Goal: Task Accomplishment & Management: Manage account settings

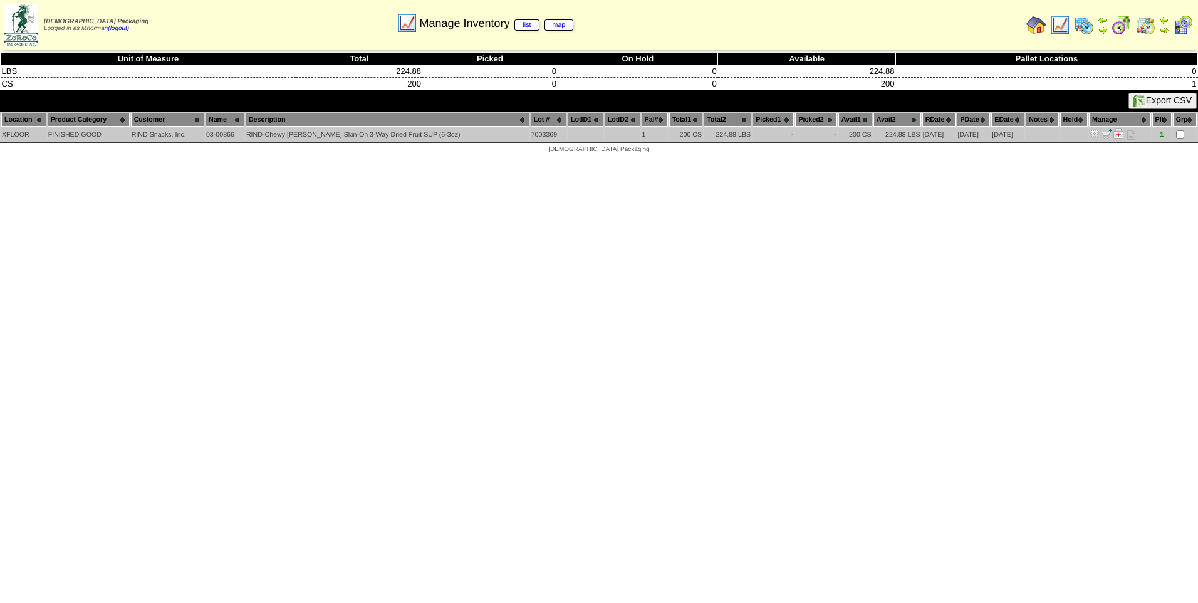
click at [1045, 135] on td at bounding box center [1042, 134] width 33 height 13
click at [1093, 132] on img at bounding box center [1095, 133] width 10 height 10
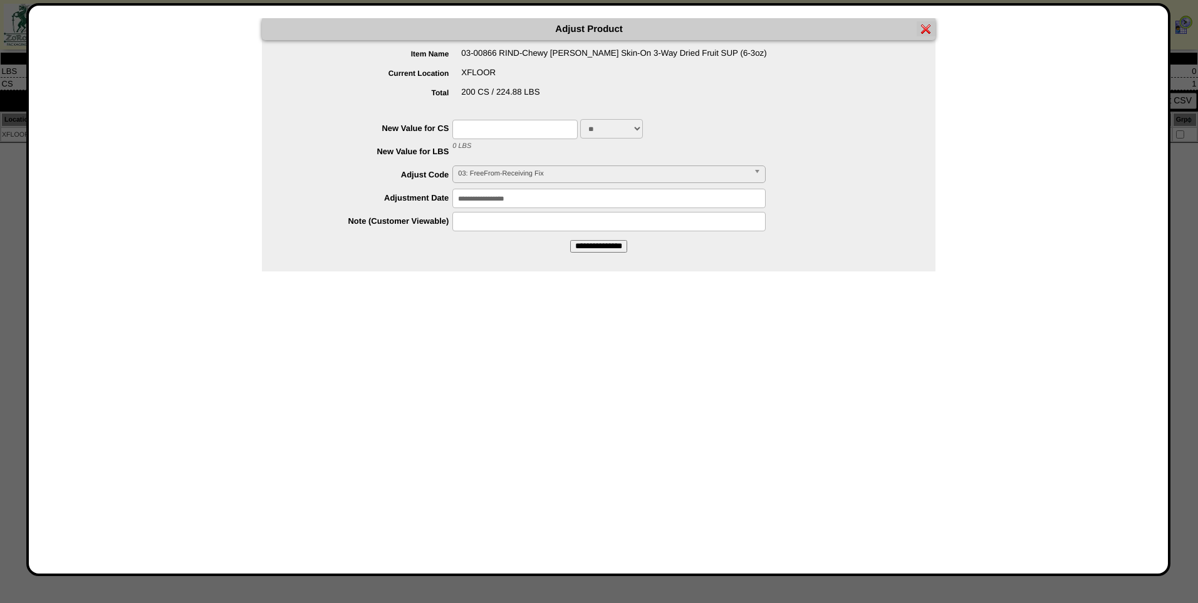
click at [931, 28] on img at bounding box center [926, 29] width 10 height 10
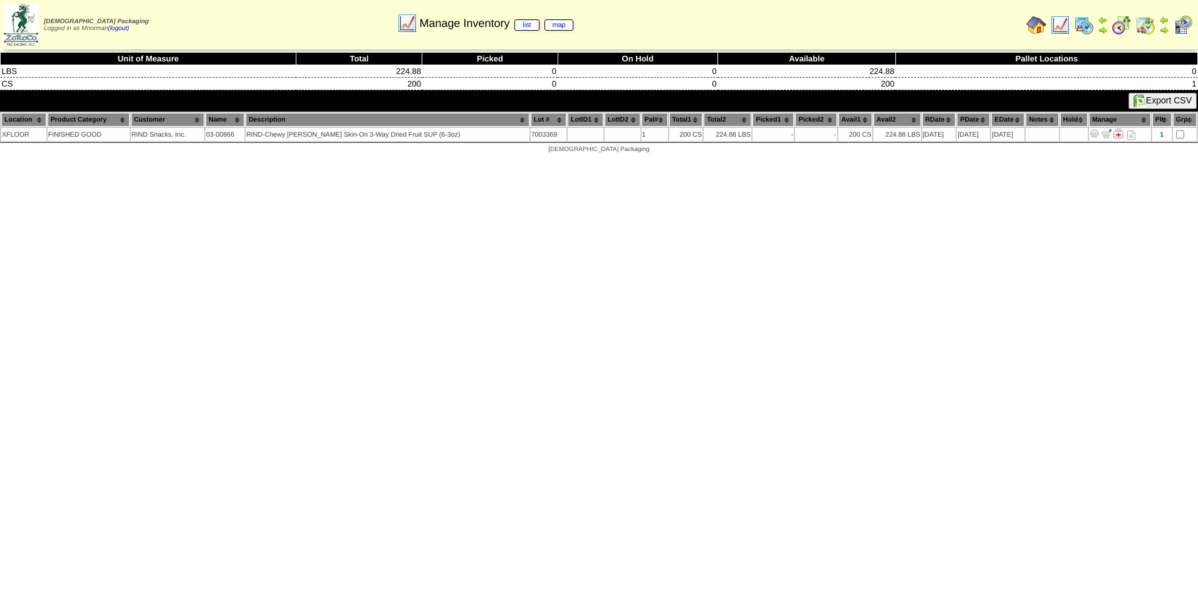
click at [1063, 28] on img at bounding box center [1060, 25] width 20 height 20
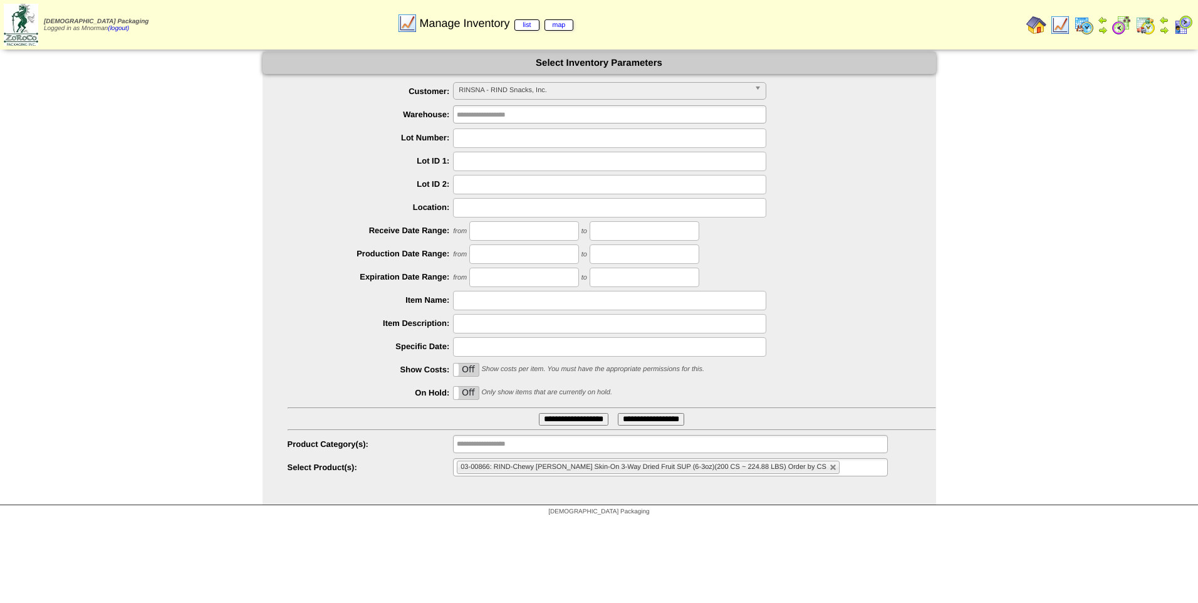
scroll to position [165, 0]
click at [724, 94] on span "RINSNA - RIND Snacks, Inc." at bounding box center [604, 90] width 291 height 15
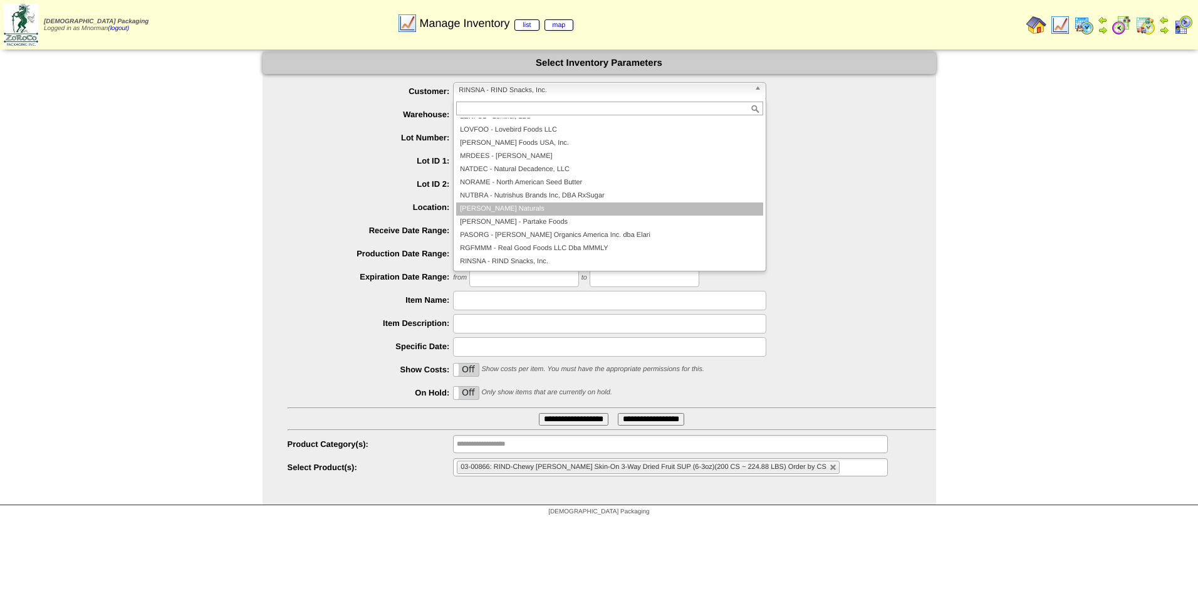
click at [566, 206] on li "OTTONA - Ottos Naturals" at bounding box center [609, 208] width 307 height 13
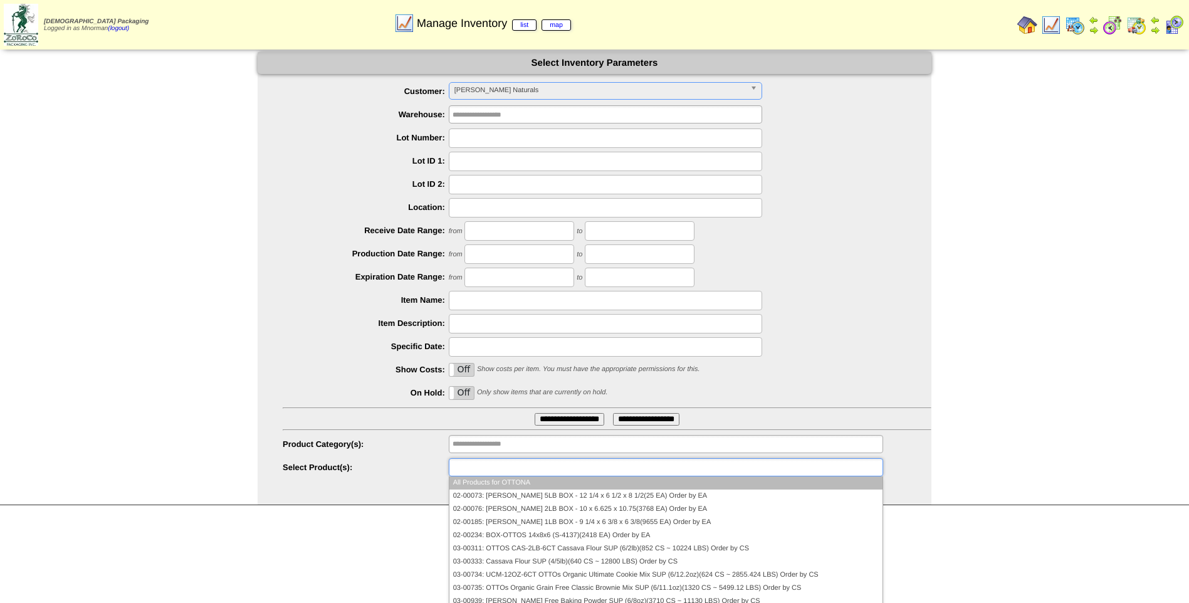
click at [575, 472] on ul at bounding box center [666, 467] width 434 height 18
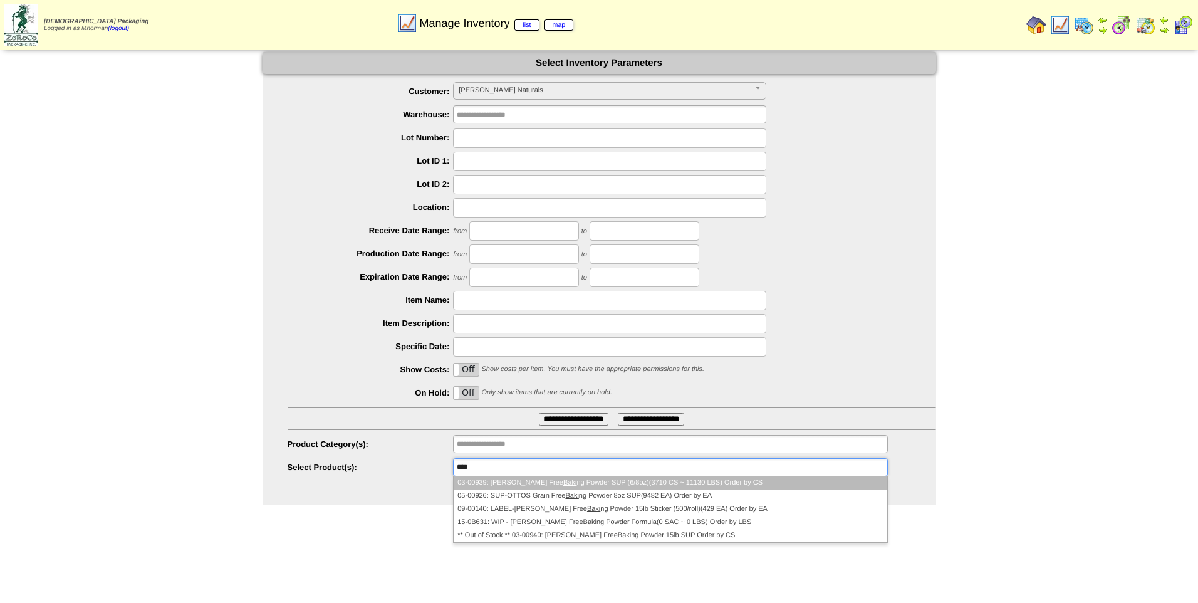
type input "****"
click at [600, 482] on li "03-00939: Ottos Grain Free Baki ng Powder SUP (6/8oz)(3710 CS ~ 11130 LBS) Orde…" at bounding box center [670, 482] width 433 height 13
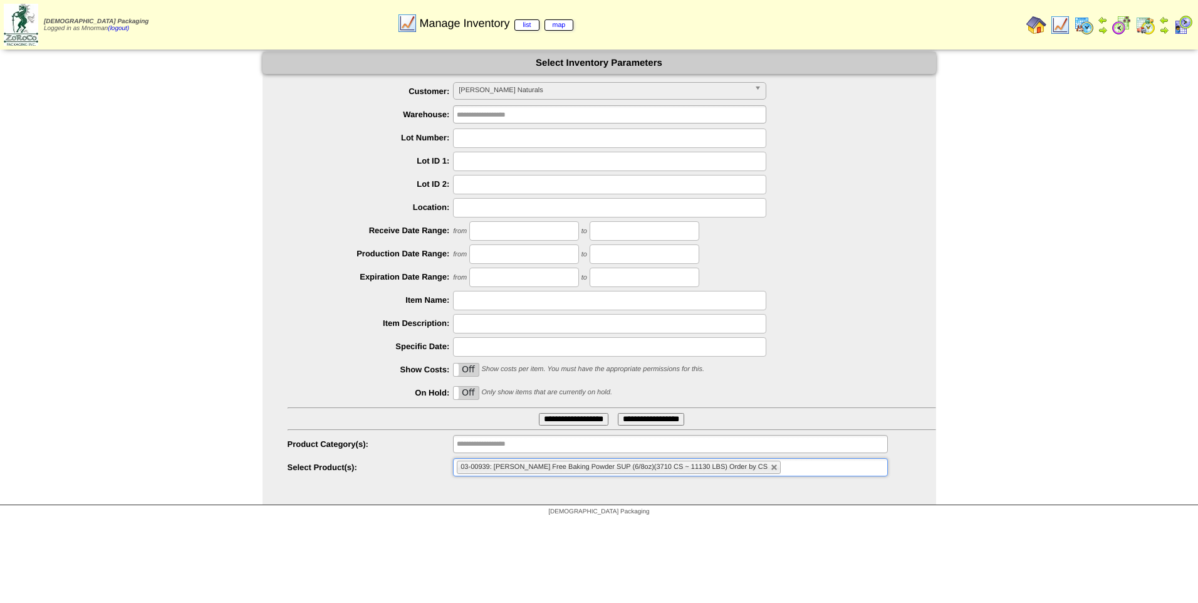
click at [580, 422] on input "**********" at bounding box center [574, 419] width 70 height 13
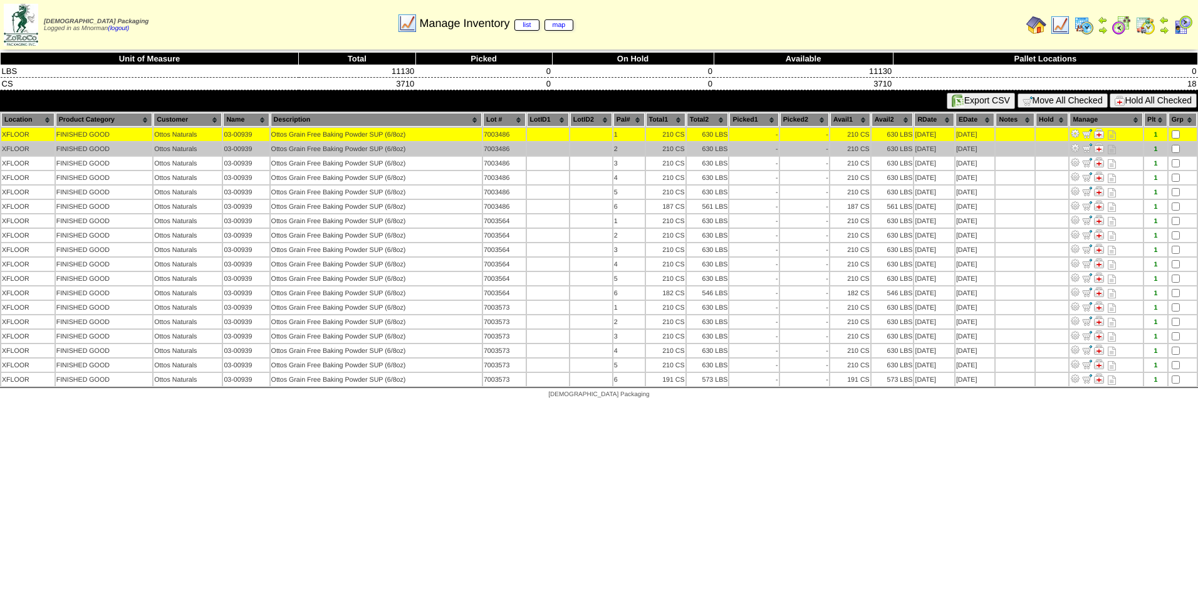
click at [1176, 144] on td at bounding box center [1183, 148] width 28 height 13
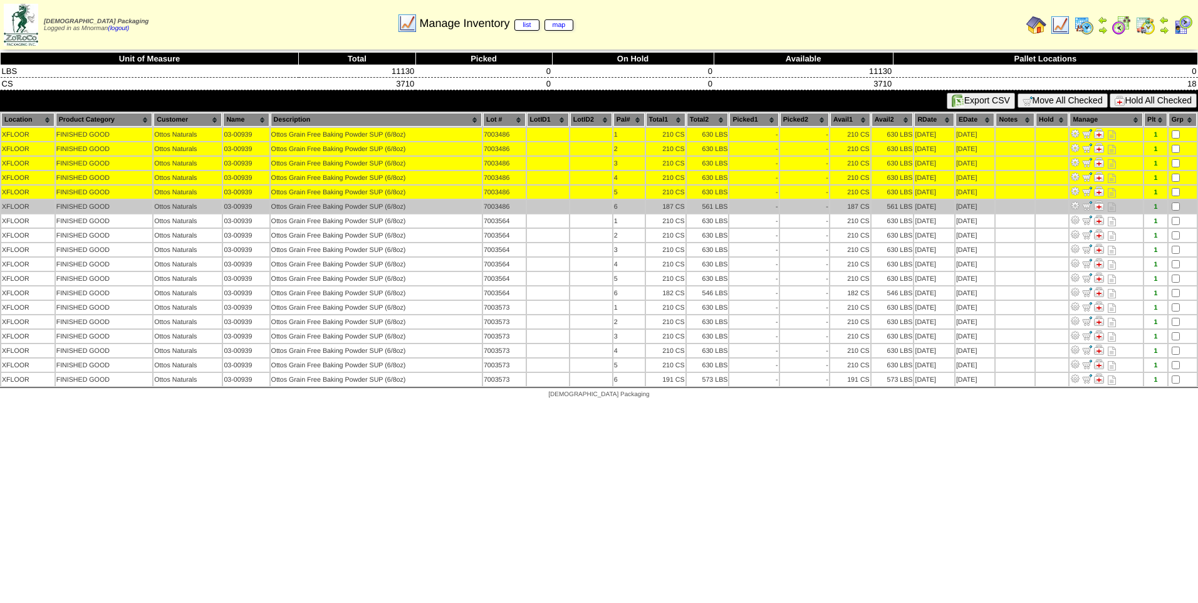
click at [1171, 205] on td at bounding box center [1183, 206] width 28 height 13
click at [1171, 208] on td at bounding box center [1183, 206] width 28 height 13
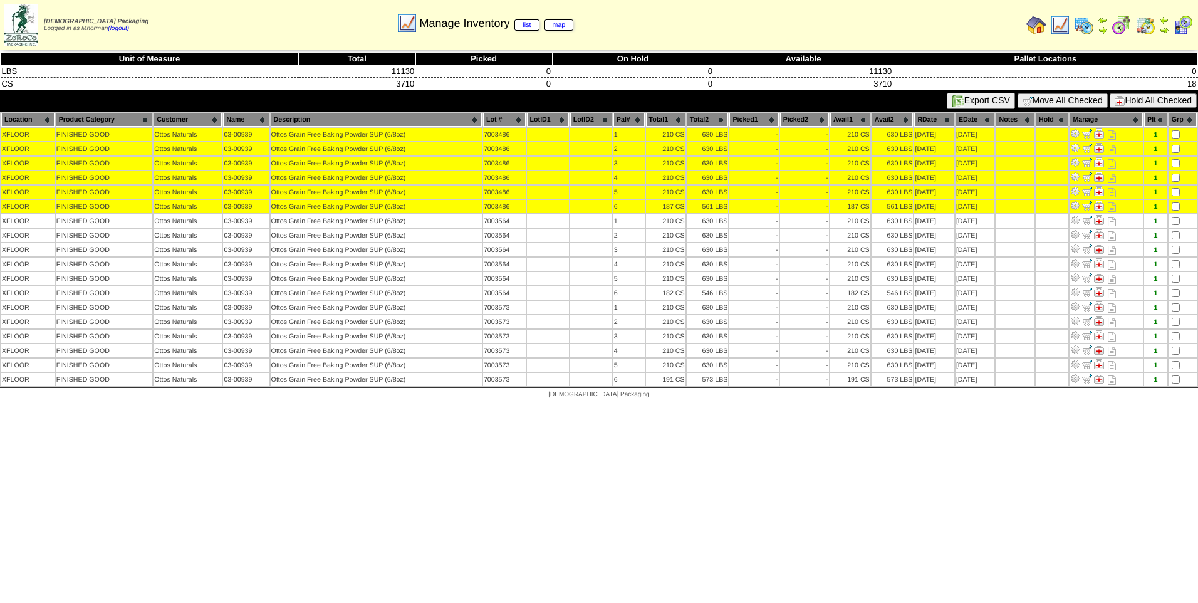
click at [1164, 100] on button "Hold All Checked" at bounding box center [1153, 100] width 87 height 14
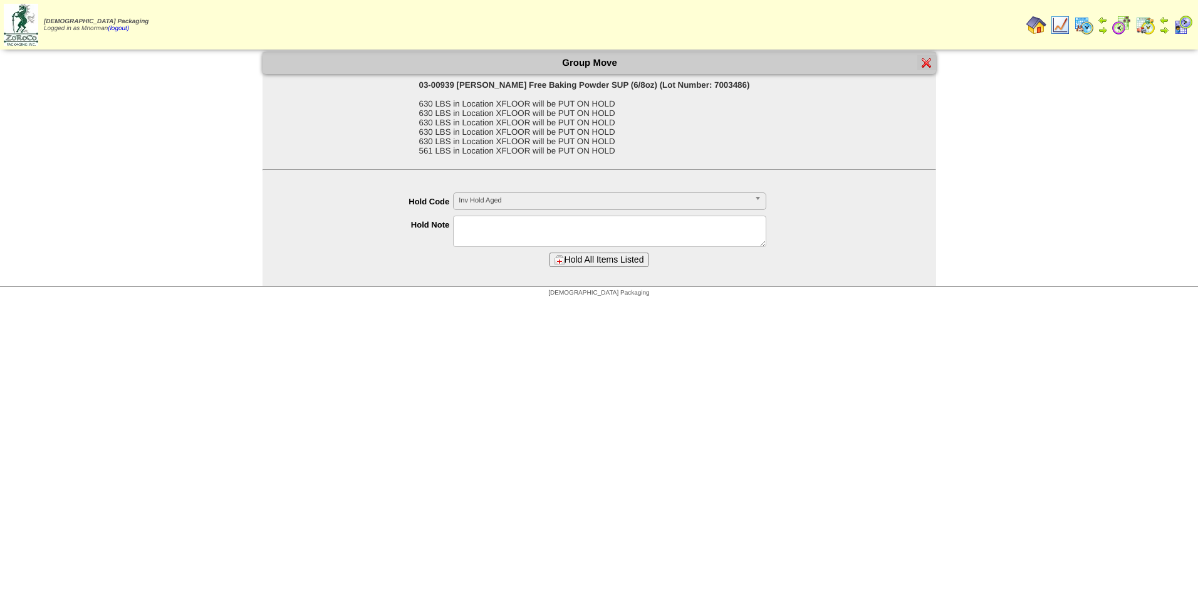
click at [558, 217] on textarea at bounding box center [609, 231] width 313 height 31
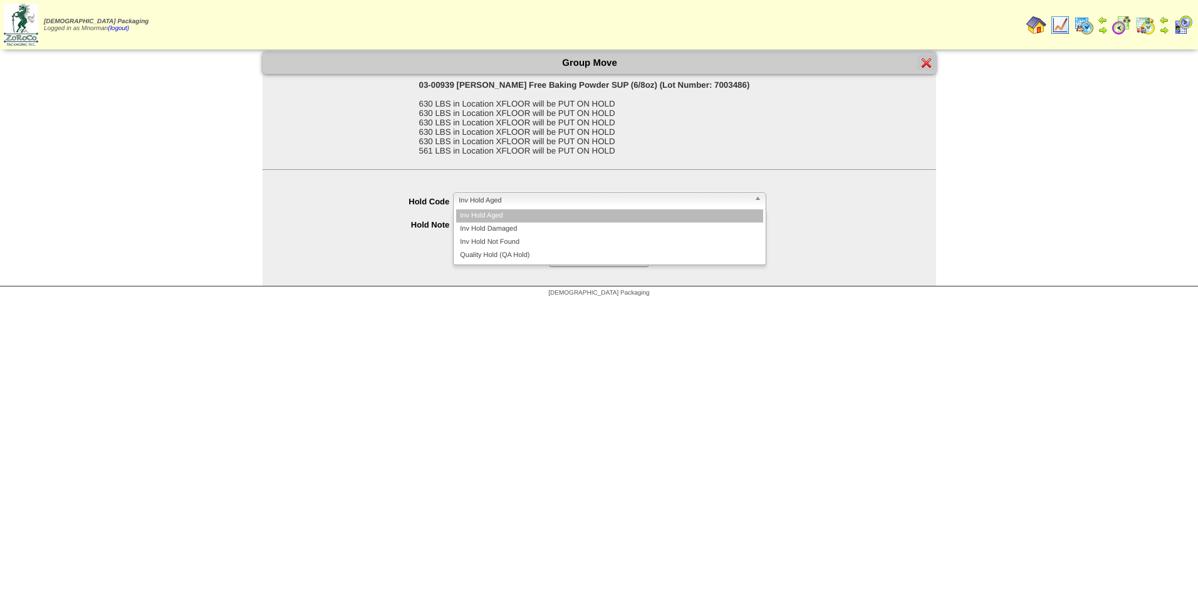
click at [563, 207] on span "Inv Hold Aged" at bounding box center [604, 200] width 291 height 15
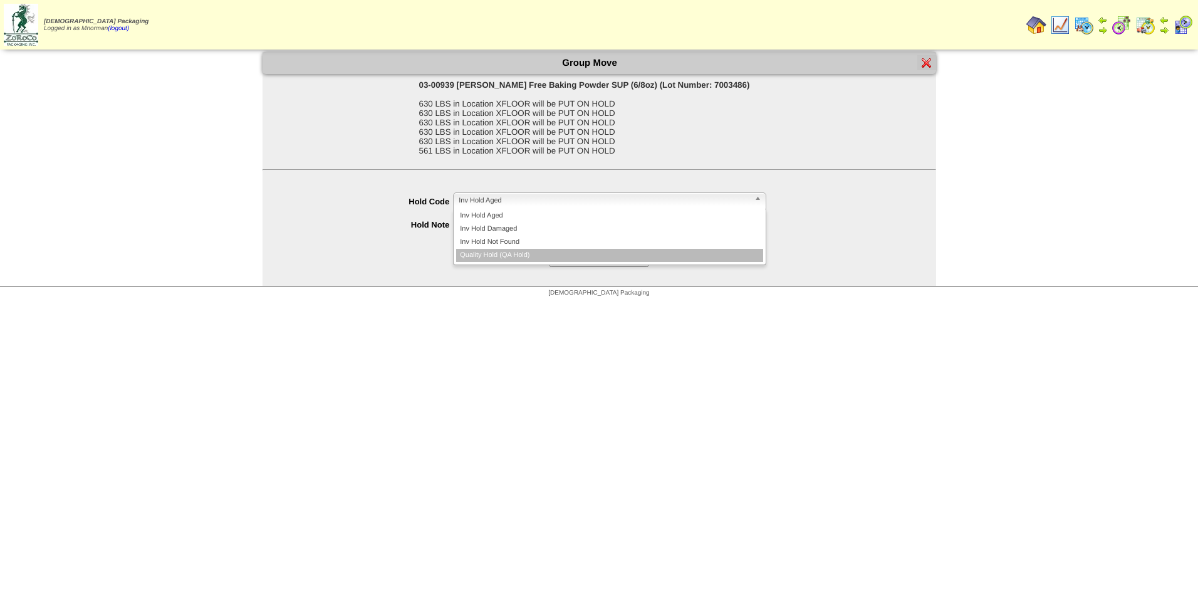
click at [536, 251] on li "Quality Hold (QA Hold)" at bounding box center [609, 255] width 307 height 13
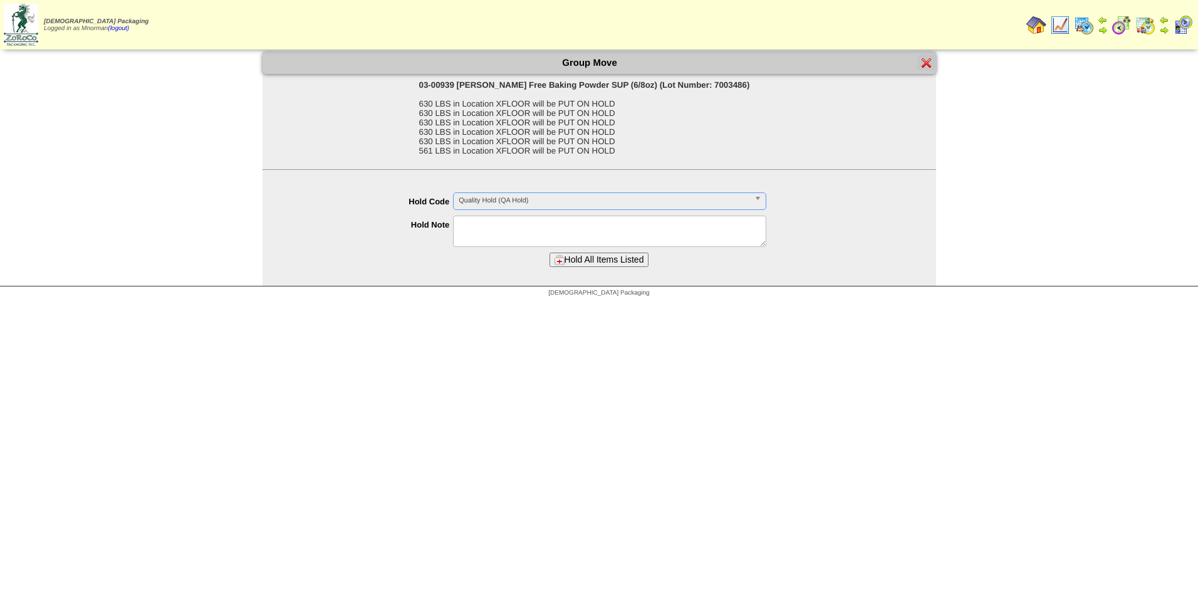
click at [524, 225] on textarea at bounding box center [609, 231] width 313 height 31
drag, startPoint x: 570, startPoint y: 221, endPoint x: 439, endPoint y: 224, distance: 131.0
click at [439, 224] on li "**********" at bounding box center [612, 225] width 649 height 19
type textarea "**********"
click at [619, 263] on button "Hold All Items Listed" at bounding box center [600, 260] width 100 height 14
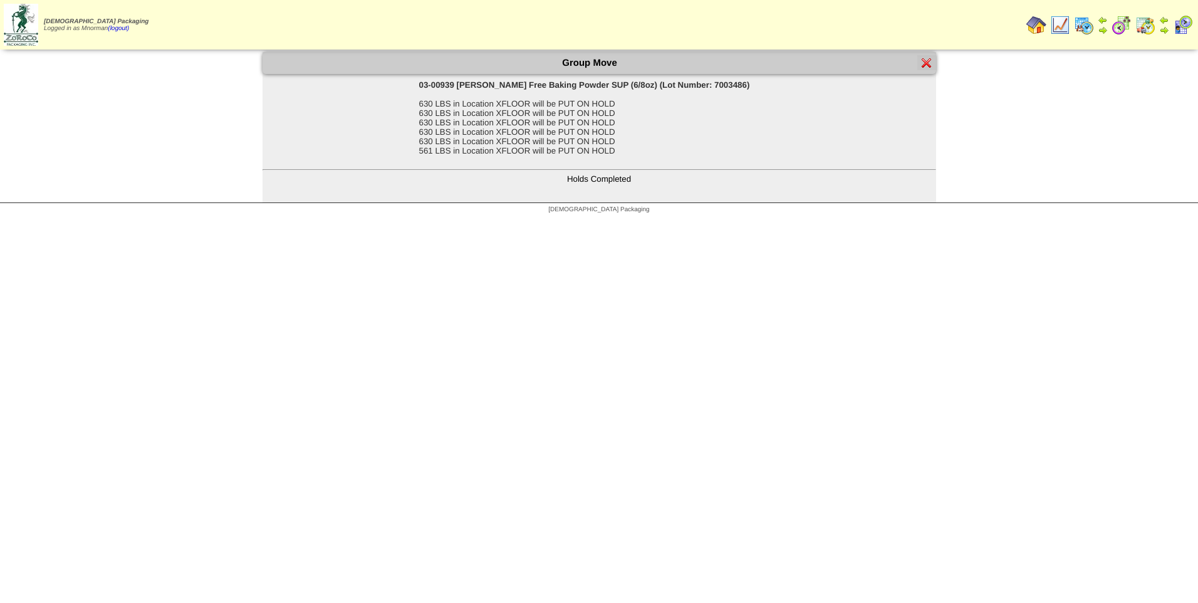
click at [929, 58] on img at bounding box center [927, 63] width 10 height 10
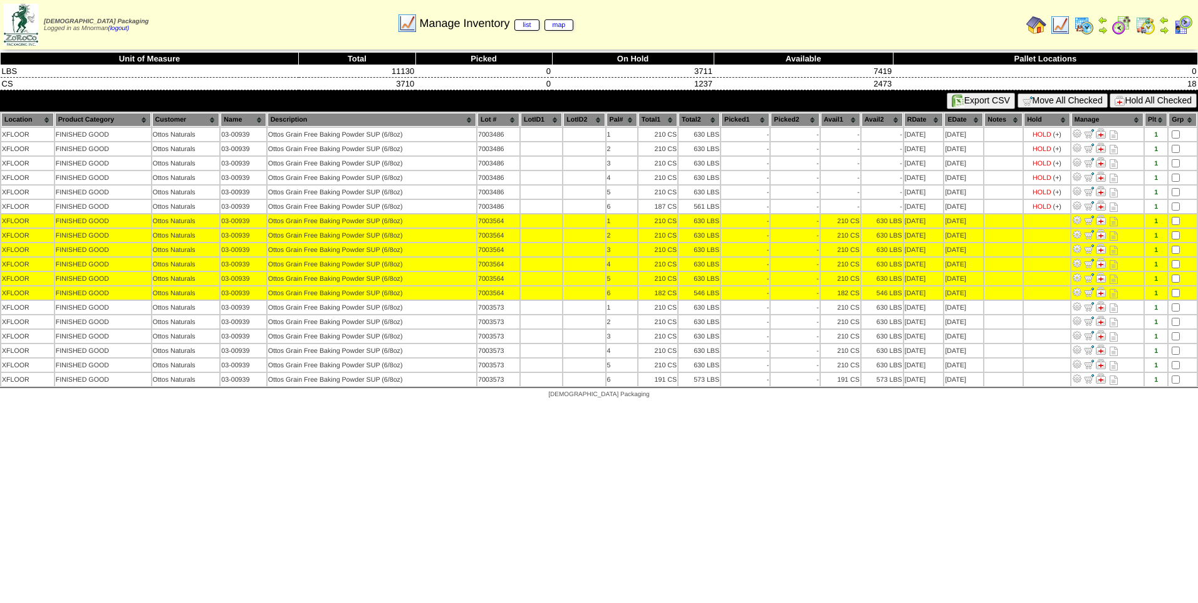
click at [1145, 102] on button "Hold All Checked" at bounding box center [1153, 100] width 87 height 14
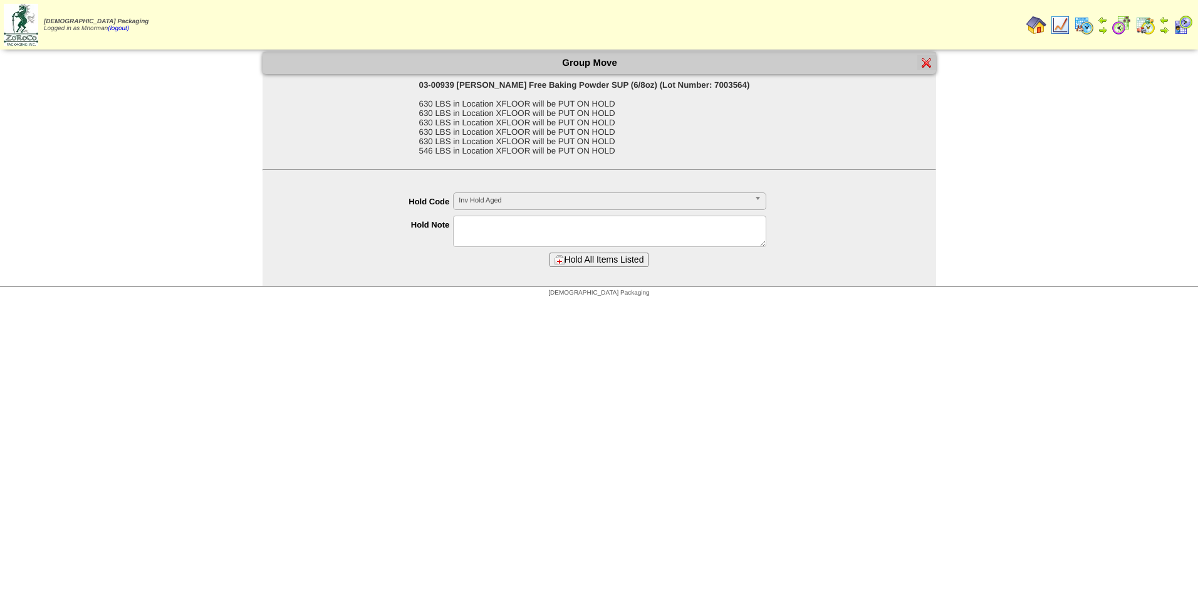
click at [722, 200] on span "Inv Hold Aged" at bounding box center [604, 200] width 291 height 15
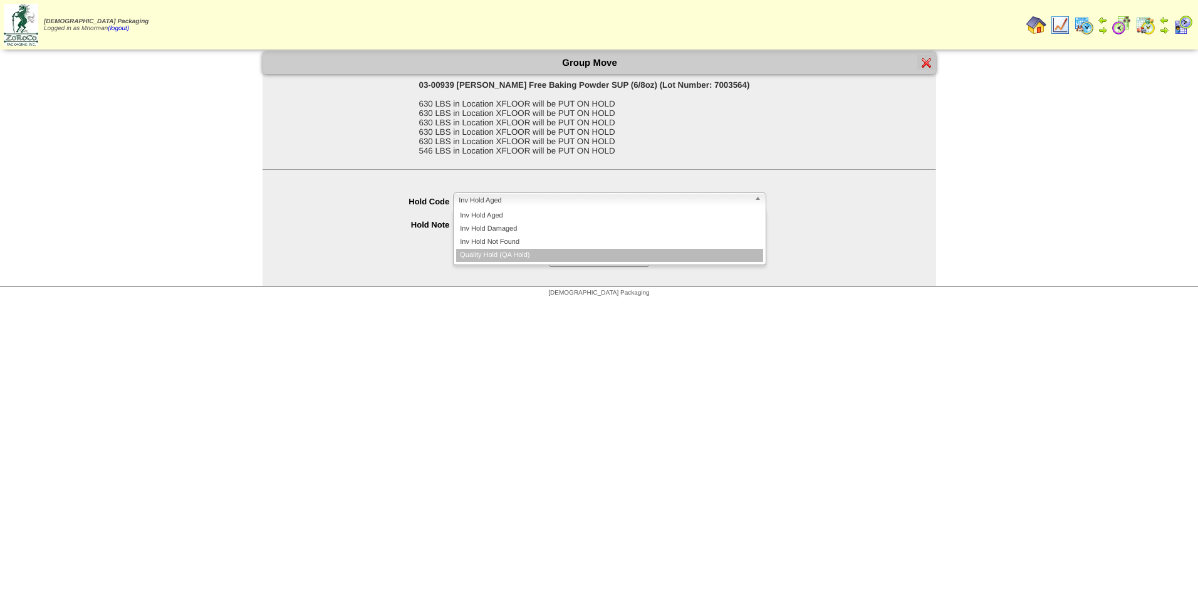
click at [671, 253] on li "Quality Hold (QA Hold)" at bounding box center [609, 255] width 307 height 13
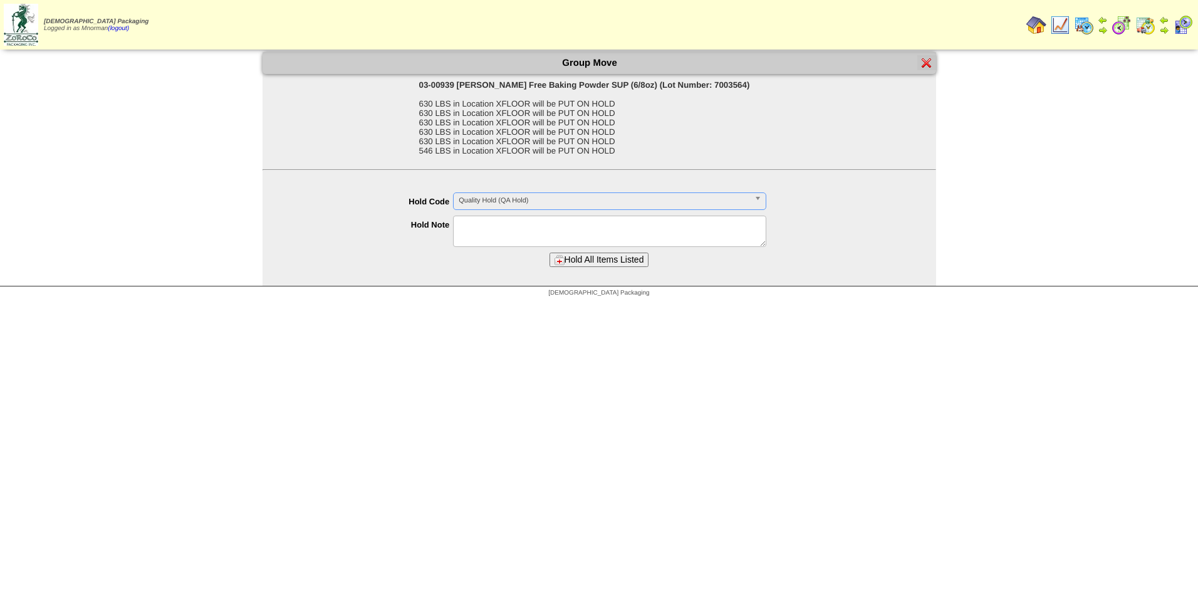
click at [672, 238] on textarea at bounding box center [609, 231] width 313 height 31
paste textarea "**********"
type textarea "**********"
click at [645, 264] on button "Hold All Items Listed" at bounding box center [600, 260] width 100 height 14
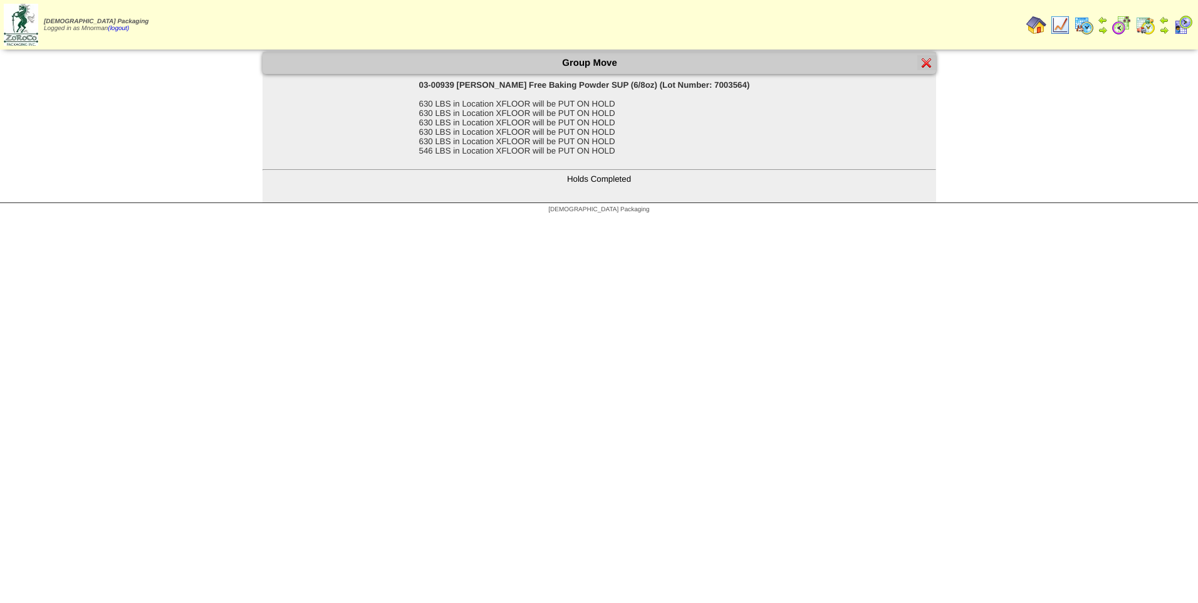
click at [926, 60] on img at bounding box center [927, 63] width 10 height 10
click at [928, 62] on img at bounding box center [927, 63] width 10 height 10
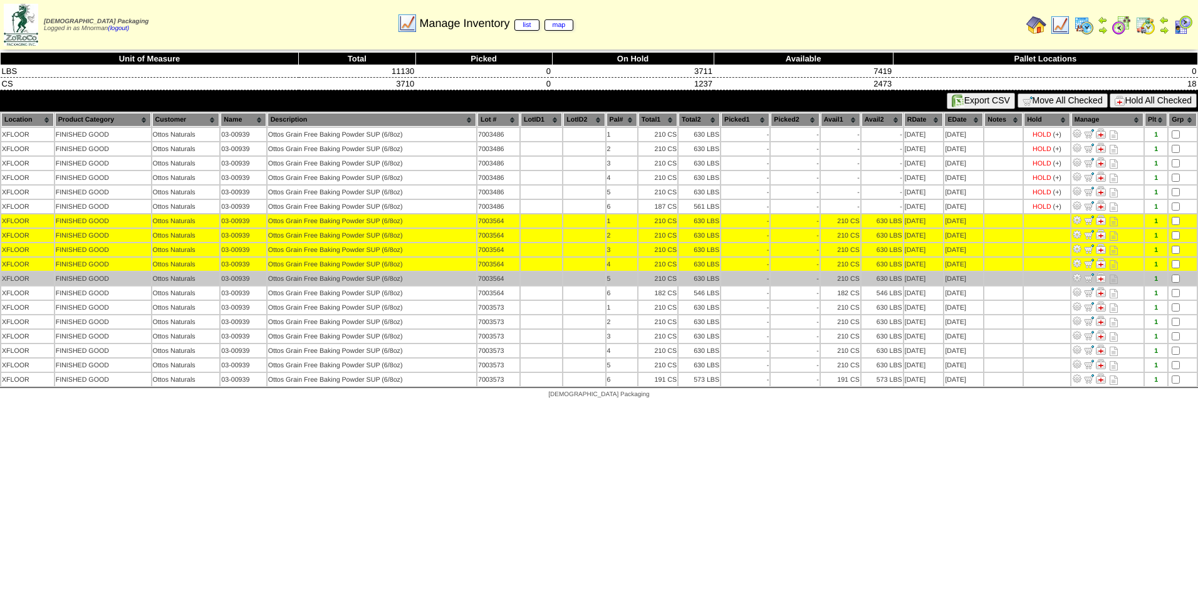
click at [1171, 279] on td at bounding box center [1183, 278] width 28 height 13
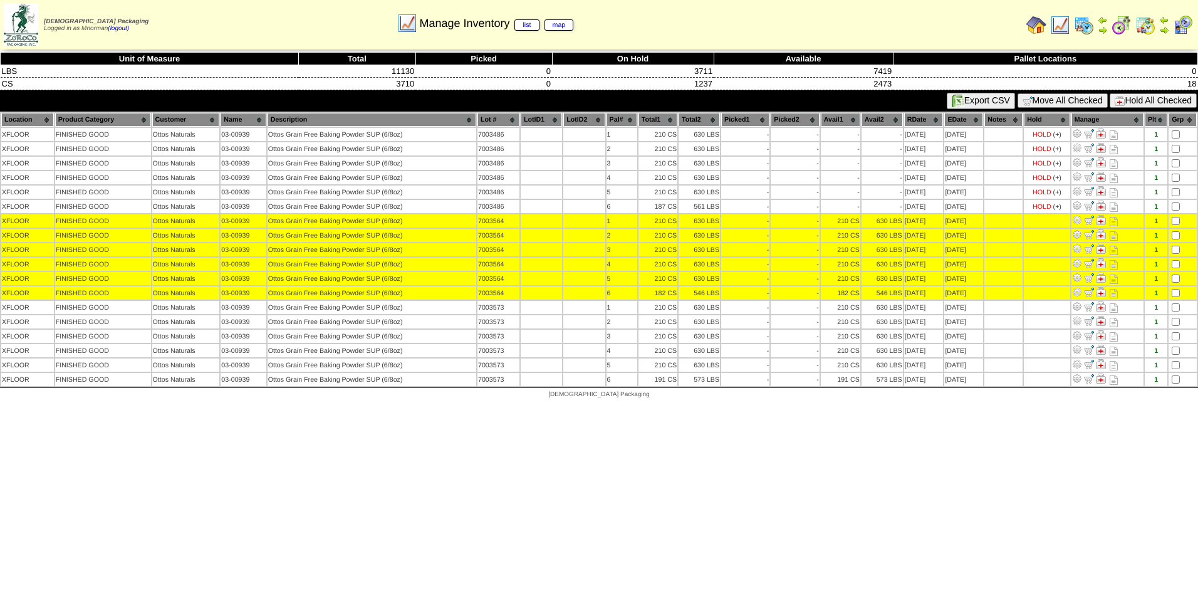
click at [1171, 95] on button "Hold All Checked" at bounding box center [1153, 100] width 87 height 14
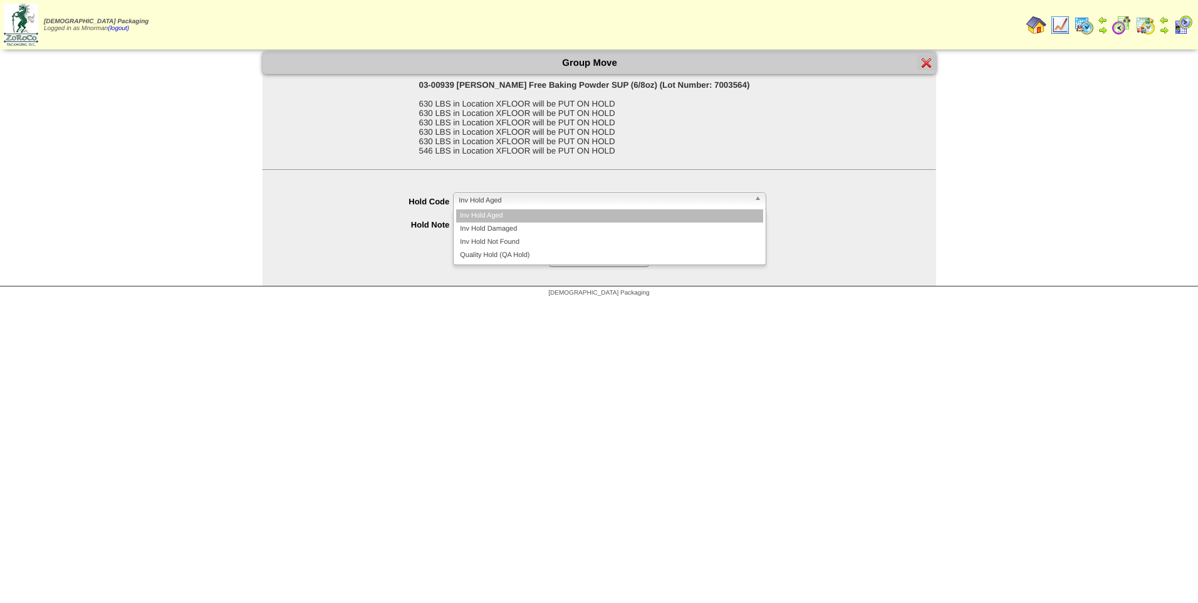
click at [598, 204] on span "Inv Hold Aged" at bounding box center [604, 200] width 291 height 15
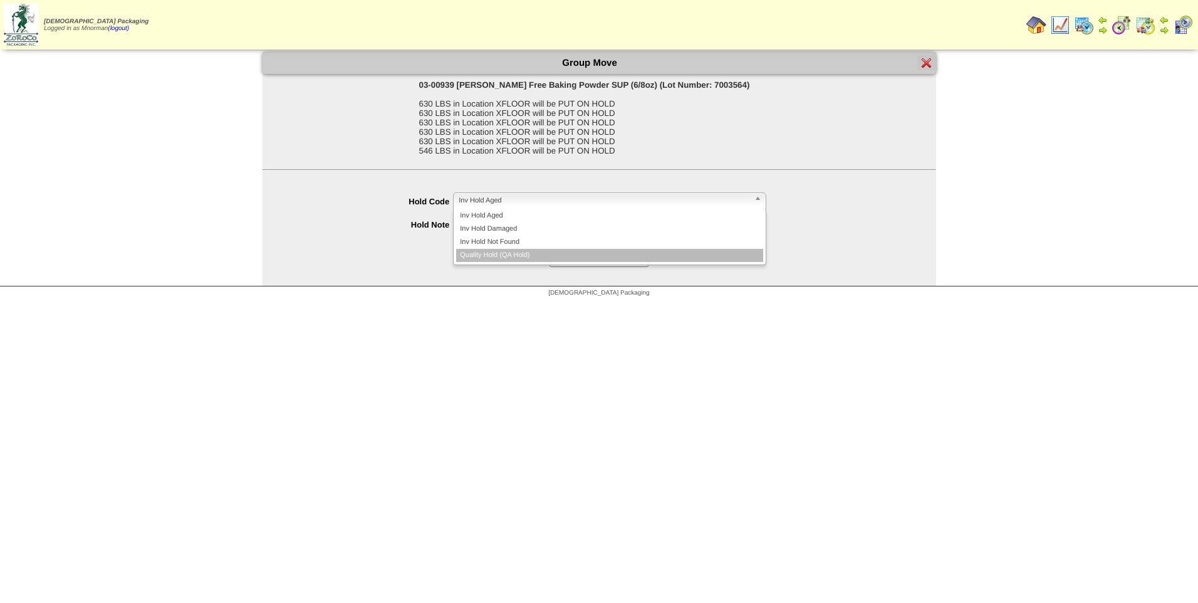
click at [559, 253] on li "Quality Hold (QA Hold)" at bounding box center [609, 255] width 307 height 13
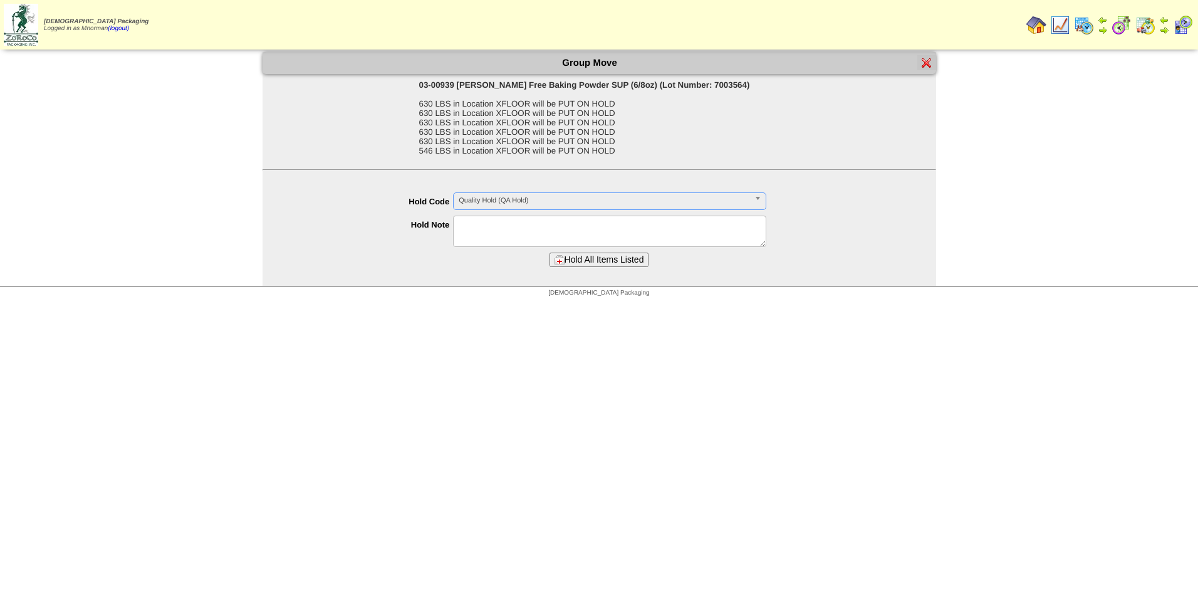
click at [548, 232] on textarea at bounding box center [609, 231] width 313 height 31
paste textarea "**********"
type textarea "**********"
click at [595, 263] on button "Hold All Items Listed" at bounding box center [600, 260] width 100 height 14
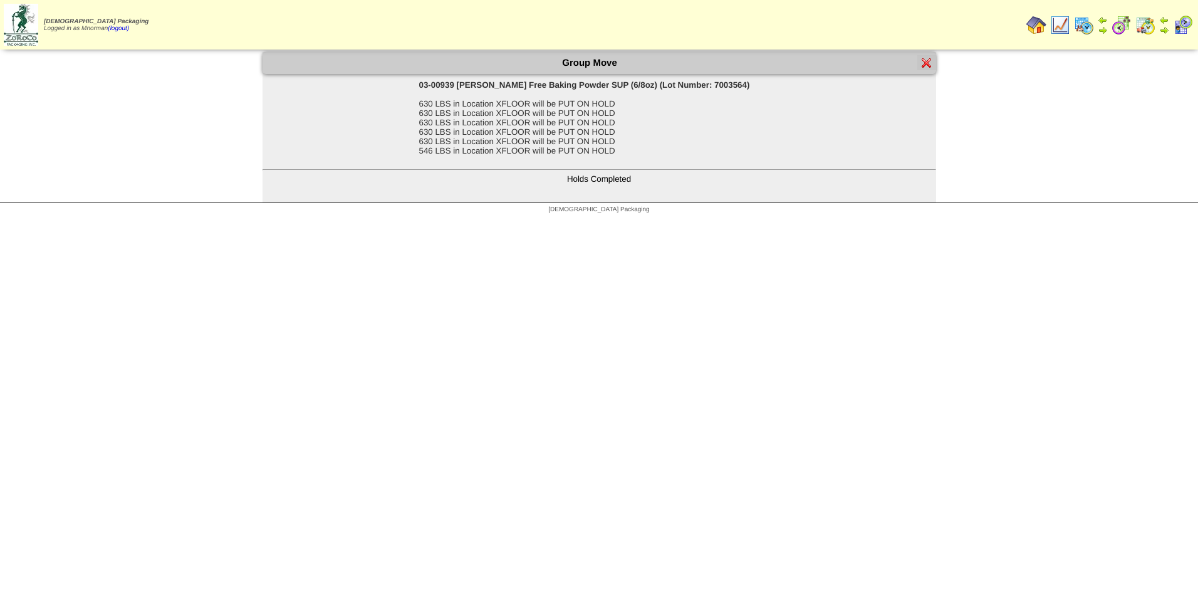
click at [926, 71] on div "Group Move" at bounding box center [600, 63] width 674 height 22
click at [926, 69] on div at bounding box center [926, 62] width 19 height 15
drag, startPoint x: 926, startPoint y: 69, endPoint x: 926, endPoint y: 61, distance: 7.5
click at [926, 61] on img at bounding box center [927, 63] width 10 height 10
click at [927, 66] on img at bounding box center [927, 63] width 10 height 10
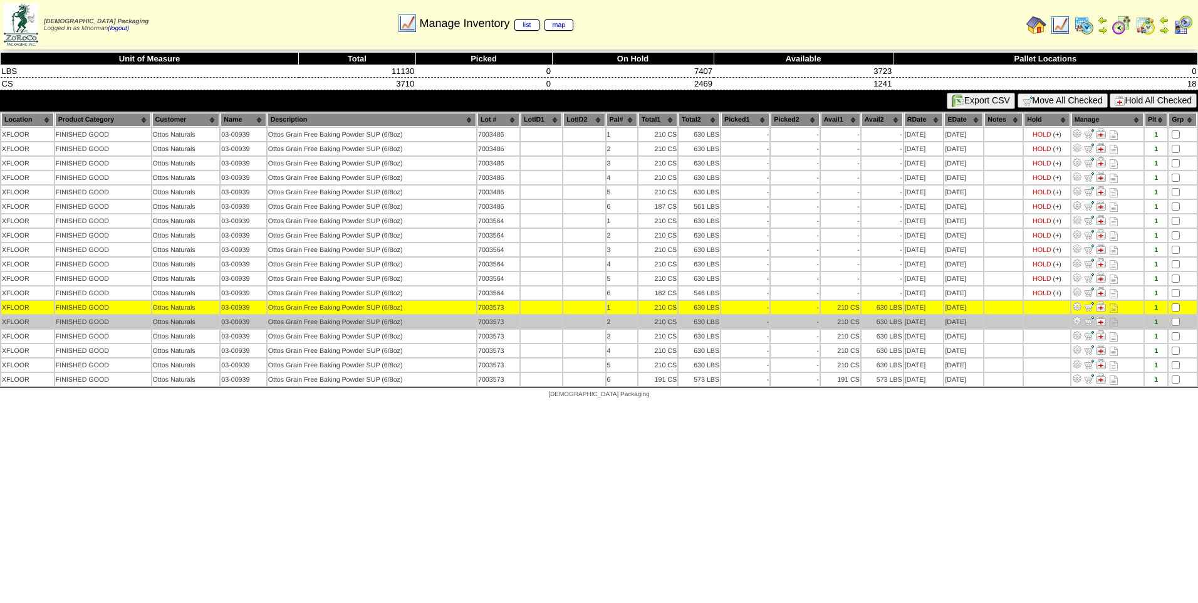
click at [1174, 326] on td at bounding box center [1183, 321] width 28 height 13
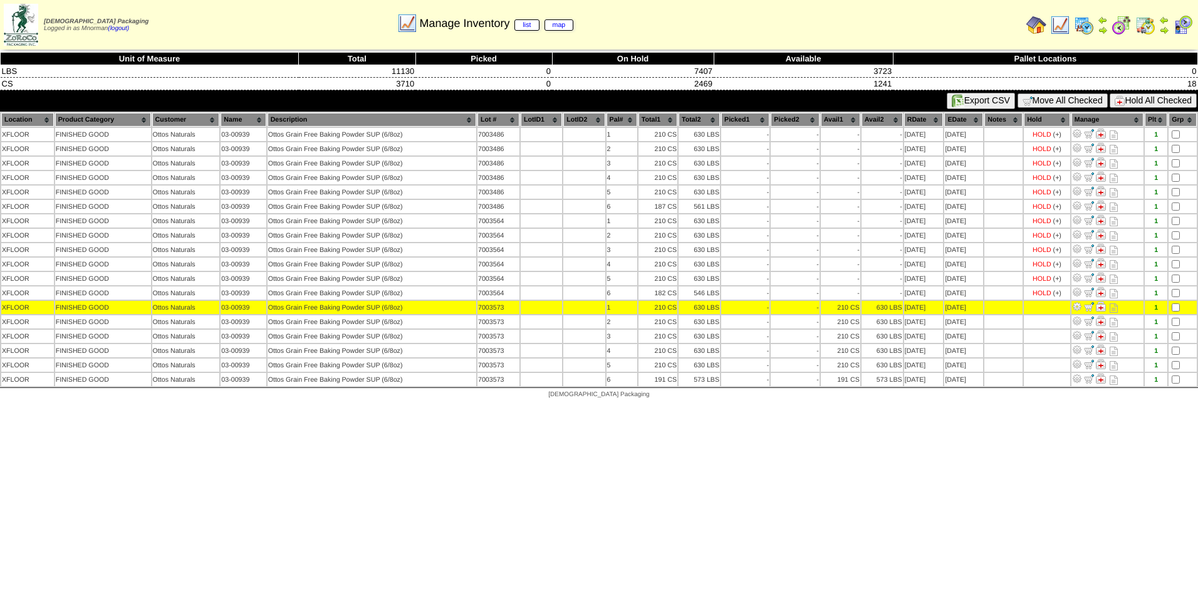
click at [1177, 328] on table "Location Product Category Customer Name Description Lot # LotID1 LotID2 1 -" at bounding box center [599, 250] width 1198 height 276
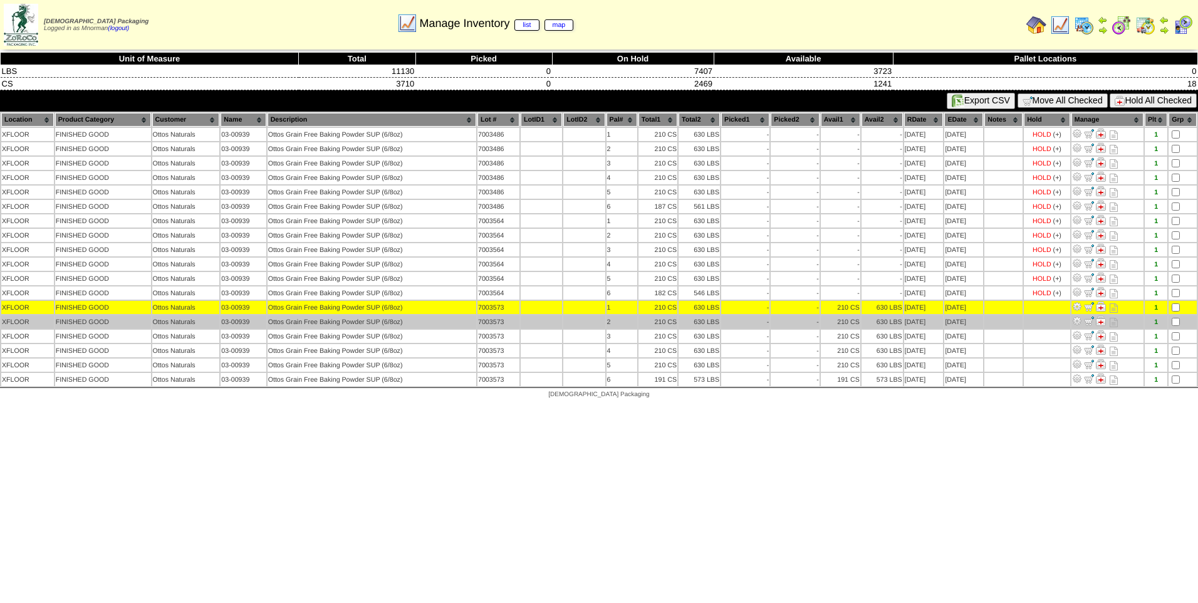
click at [1182, 323] on td at bounding box center [1183, 321] width 28 height 13
click at [1173, 326] on td at bounding box center [1183, 321] width 28 height 13
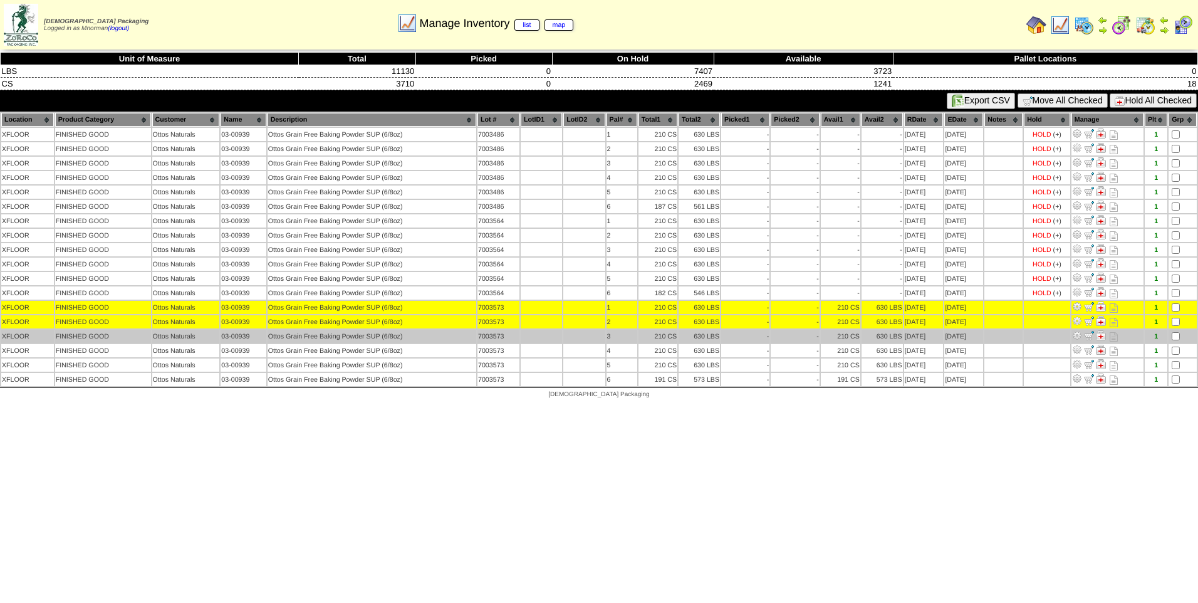
click at [1174, 342] on td at bounding box center [1183, 336] width 28 height 13
click at [1174, 341] on td at bounding box center [1183, 336] width 28 height 13
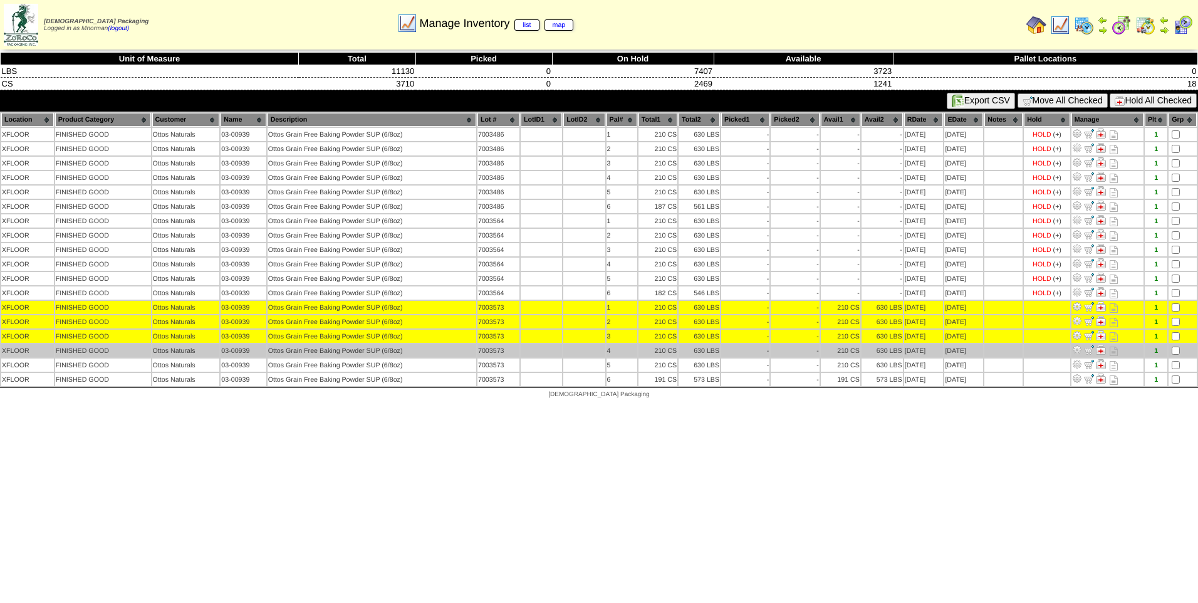
click at [1177, 347] on td at bounding box center [1183, 350] width 28 height 13
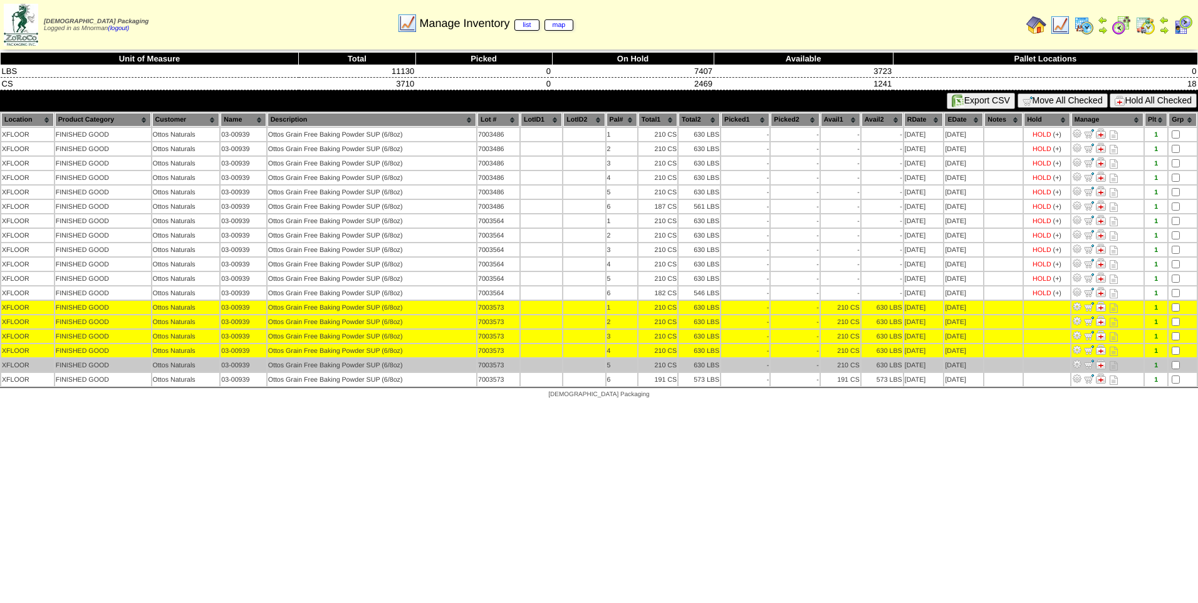
click at [1178, 360] on td at bounding box center [1183, 364] width 28 height 13
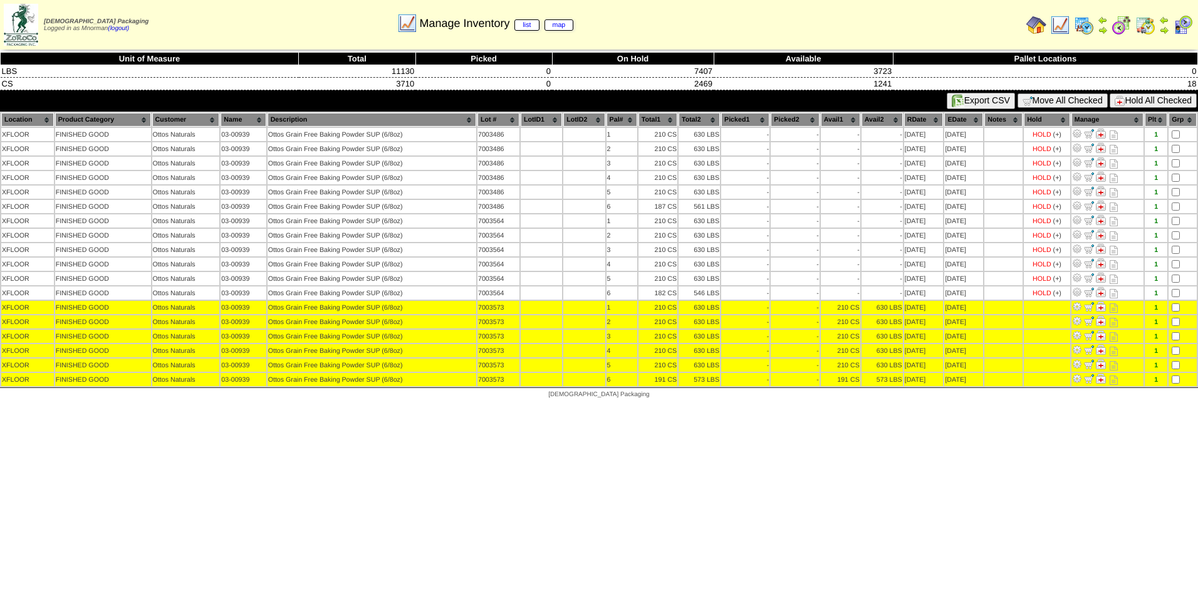
click at [1129, 100] on button "Hold All Checked" at bounding box center [1153, 100] width 87 height 14
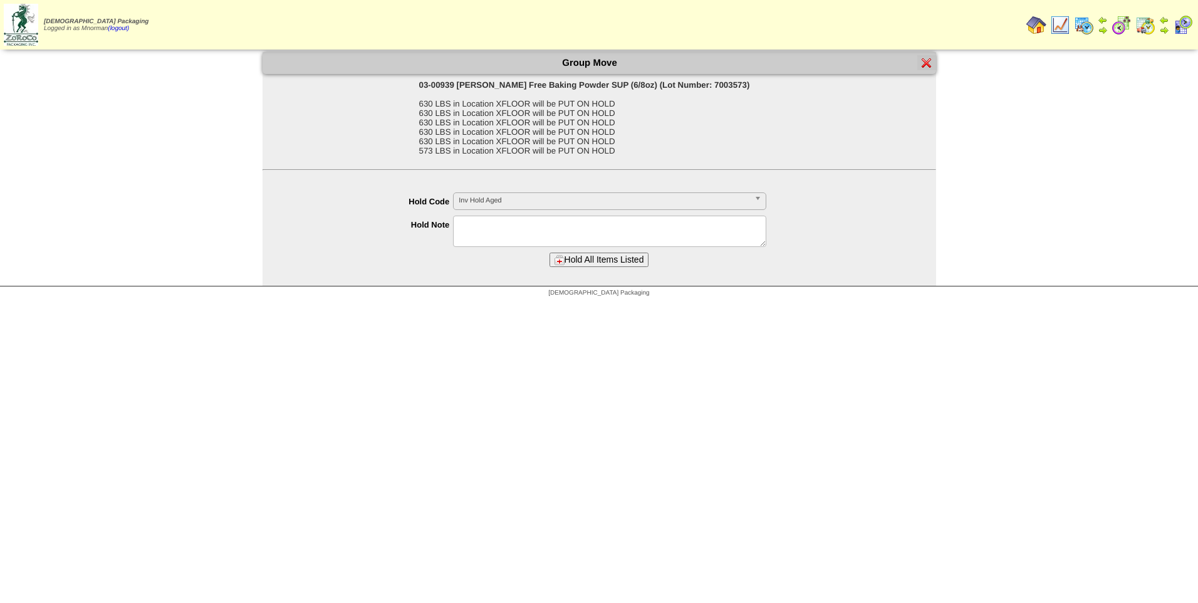
click at [761, 202] on b at bounding box center [759, 201] width 11 height 16
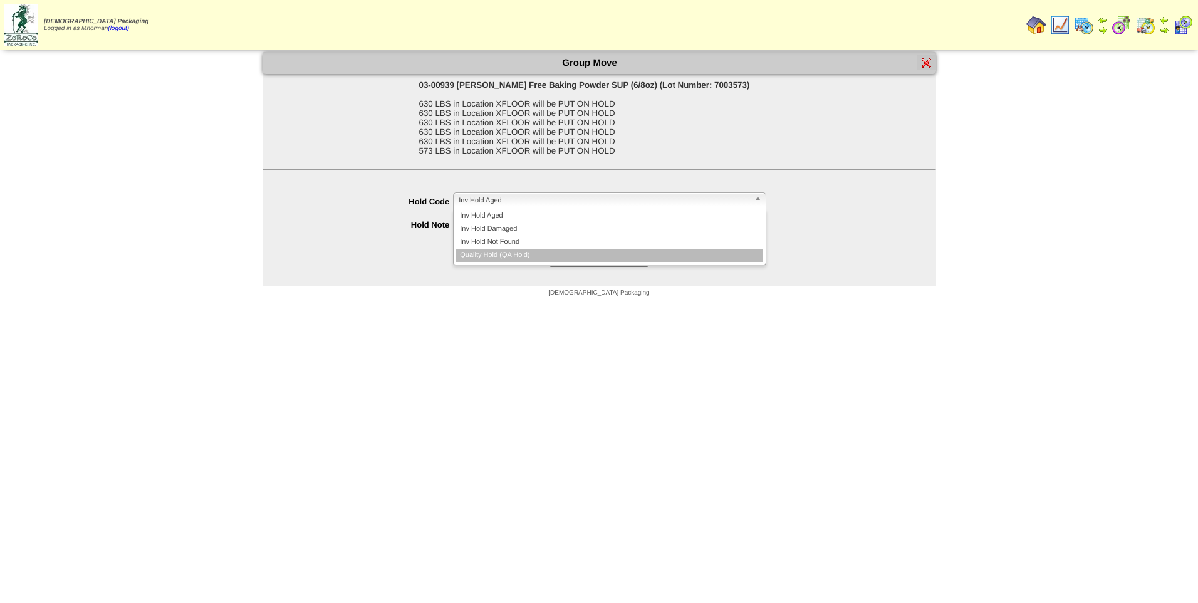
click at [675, 250] on li "Quality Hold (QA Hold)" at bounding box center [609, 255] width 307 height 13
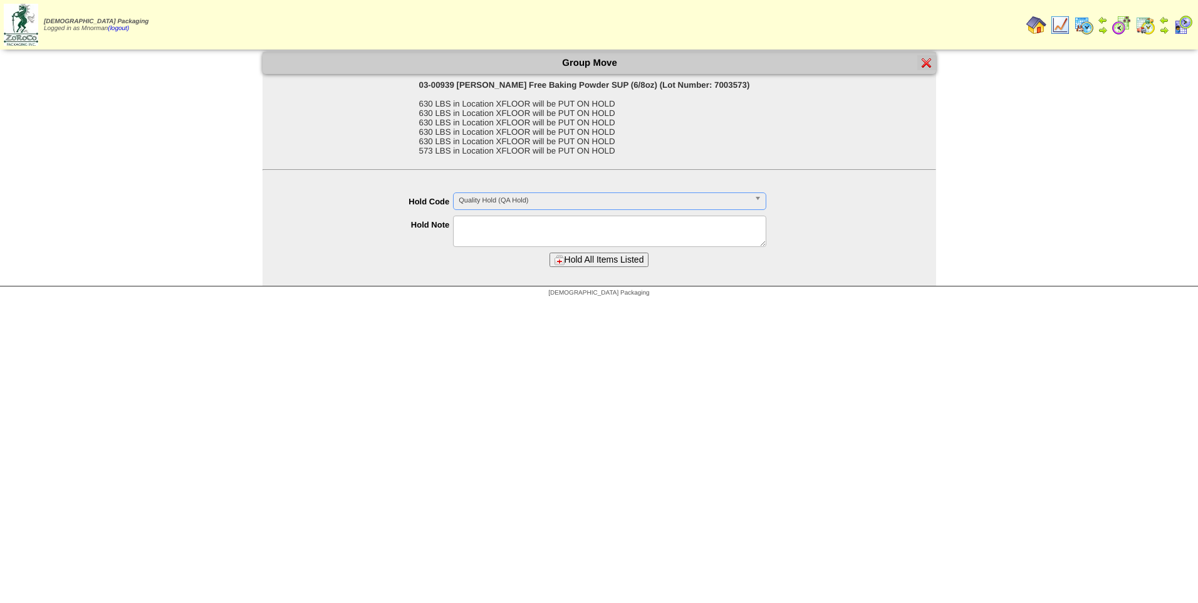
click at [679, 229] on textarea at bounding box center [609, 231] width 313 height 31
paste textarea "**********"
type textarea "**********"
click at [647, 257] on button "Hold All Items Listed" at bounding box center [600, 260] width 100 height 14
click at [619, 263] on button "Hold All Items Listed" at bounding box center [600, 260] width 100 height 14
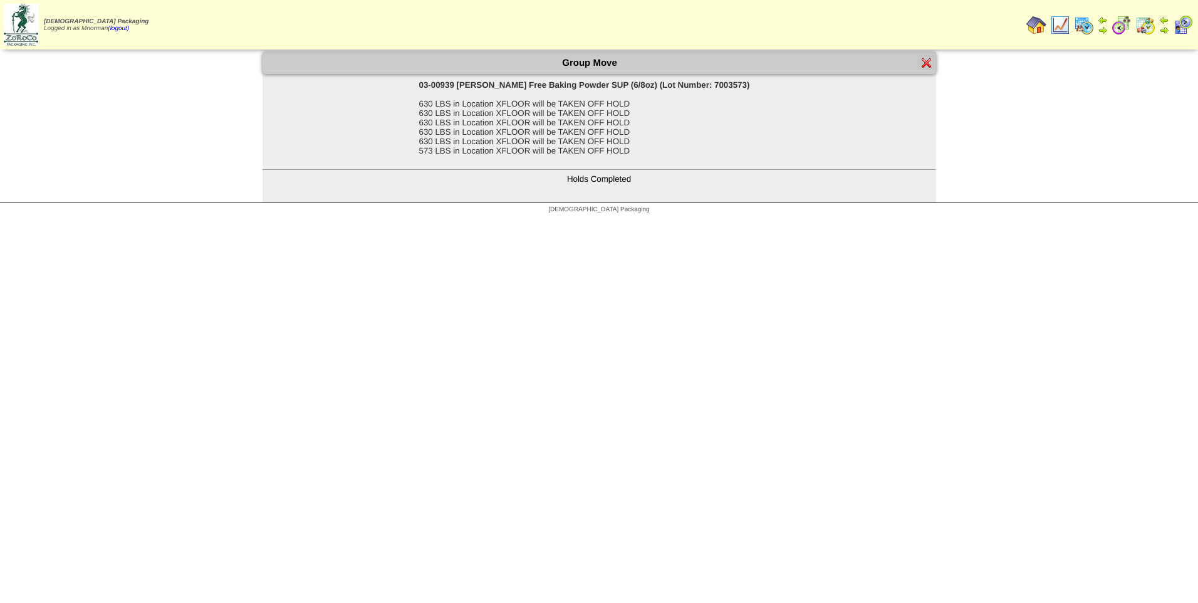
click at [922, 63] on img at bounding box center [927, 63] width 10 height 10
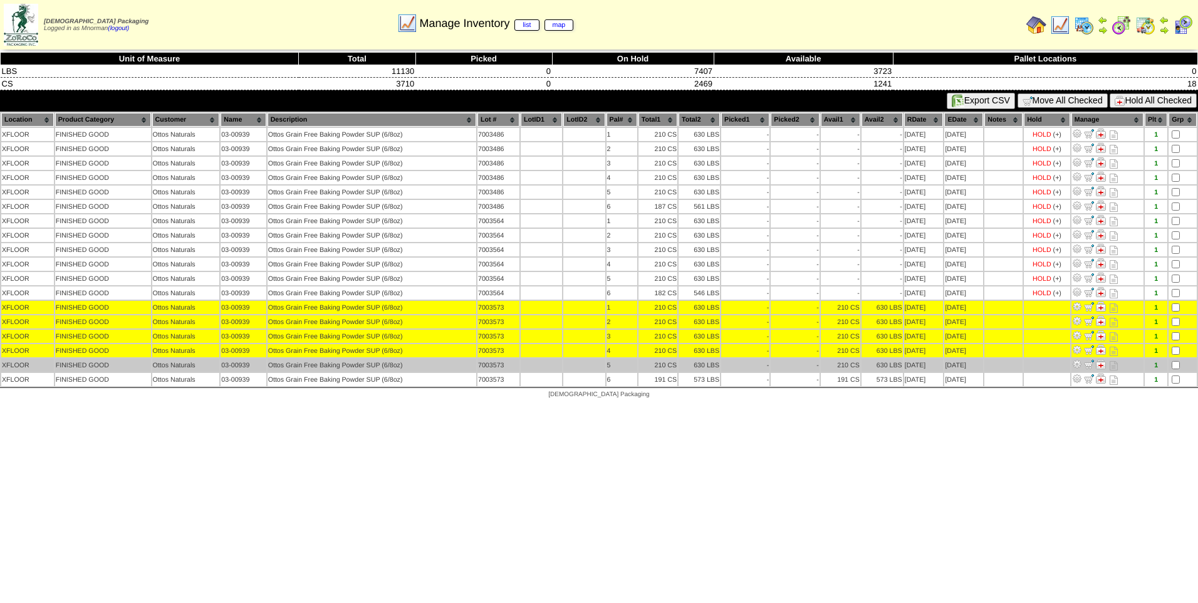
click at [1178, 360] on td at bounding box center [1183, 364] width 28 height 13
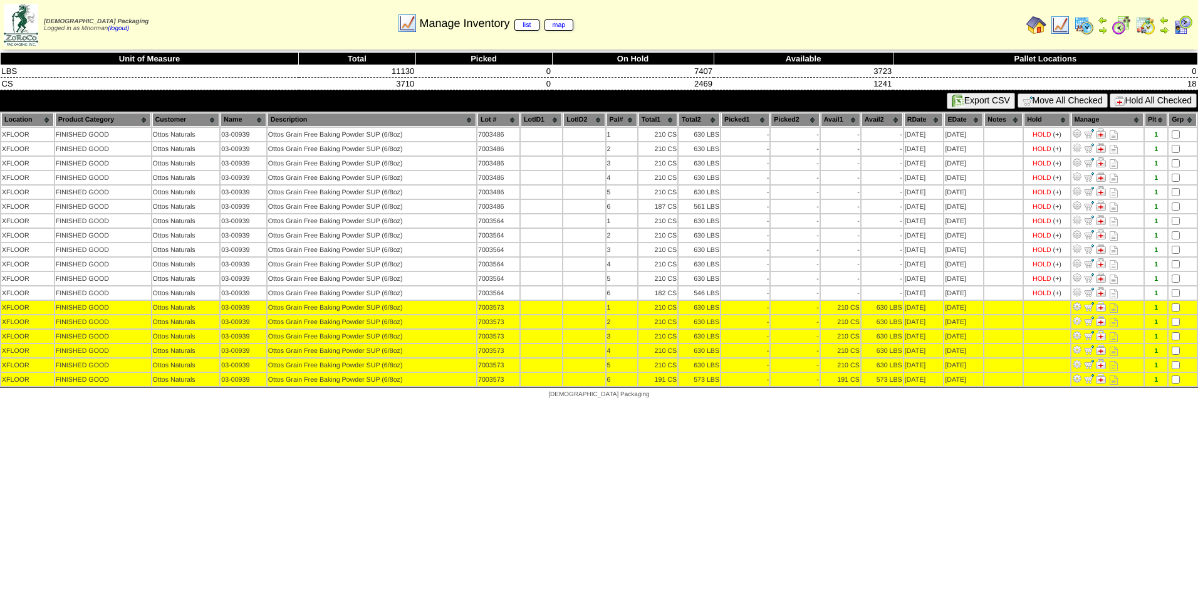
click at [1149, 104] on button "Hold All Checked" at bounding box center [1153, 100] width 87 height 14
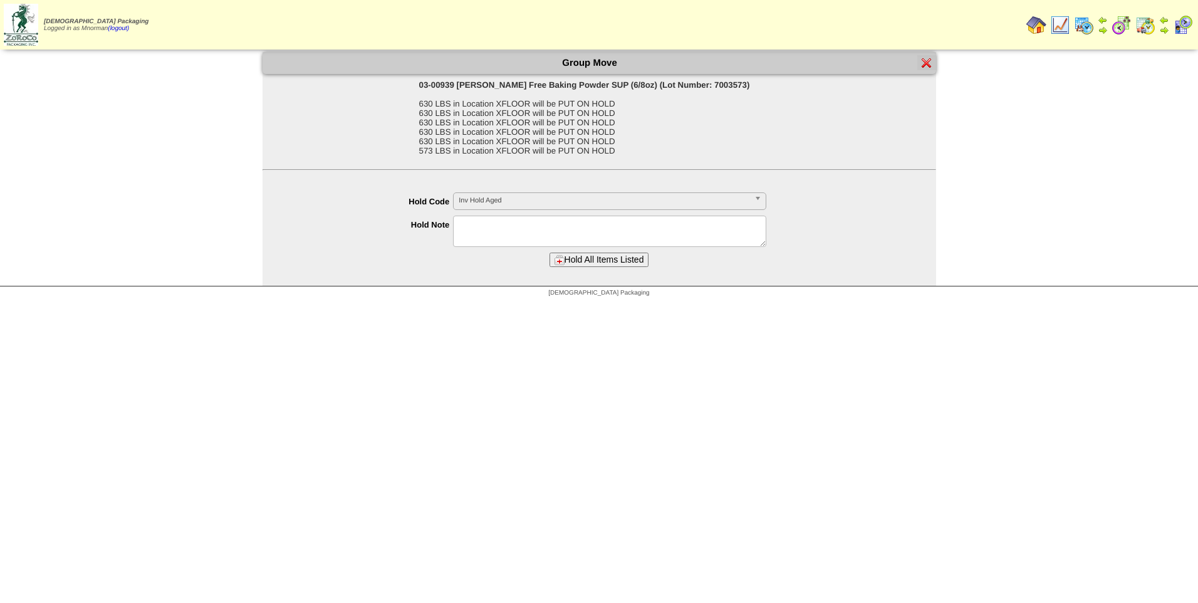
click at [588, 219] on textarea at bounding box center [609, 231] width 313 height 31
paste textarea "**********"
type textarea "**********"
click at [595, 264] on button "Hold All Items Listed" at bounding box center [600, 260] width 100 height 14
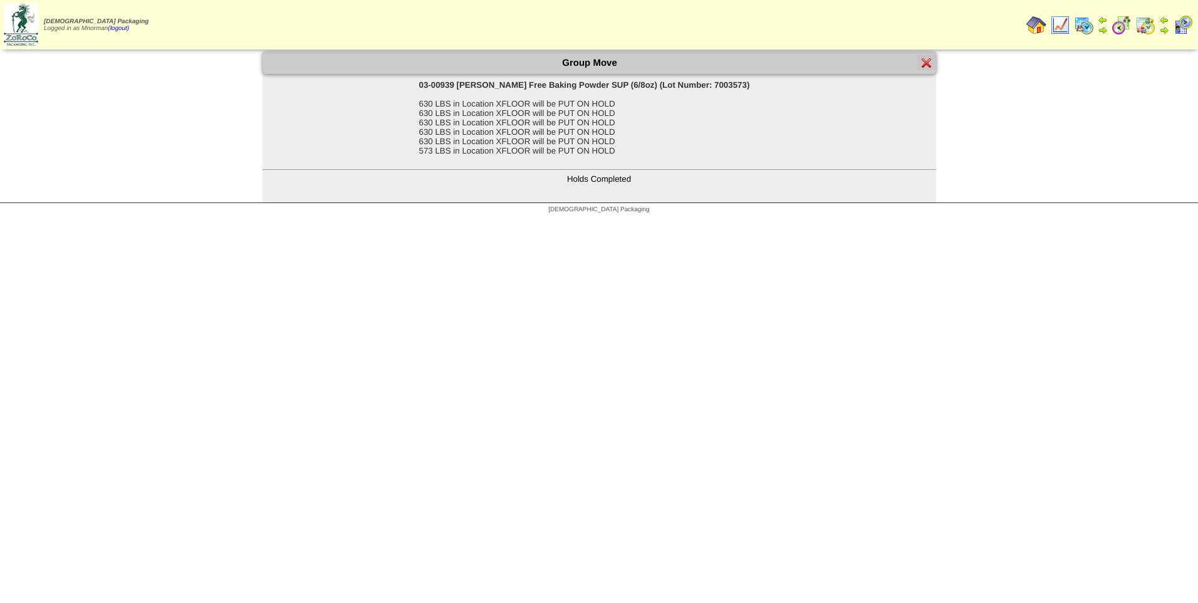
click at [923, 62] on img at bounding box center [927, 63] width 10 height 10
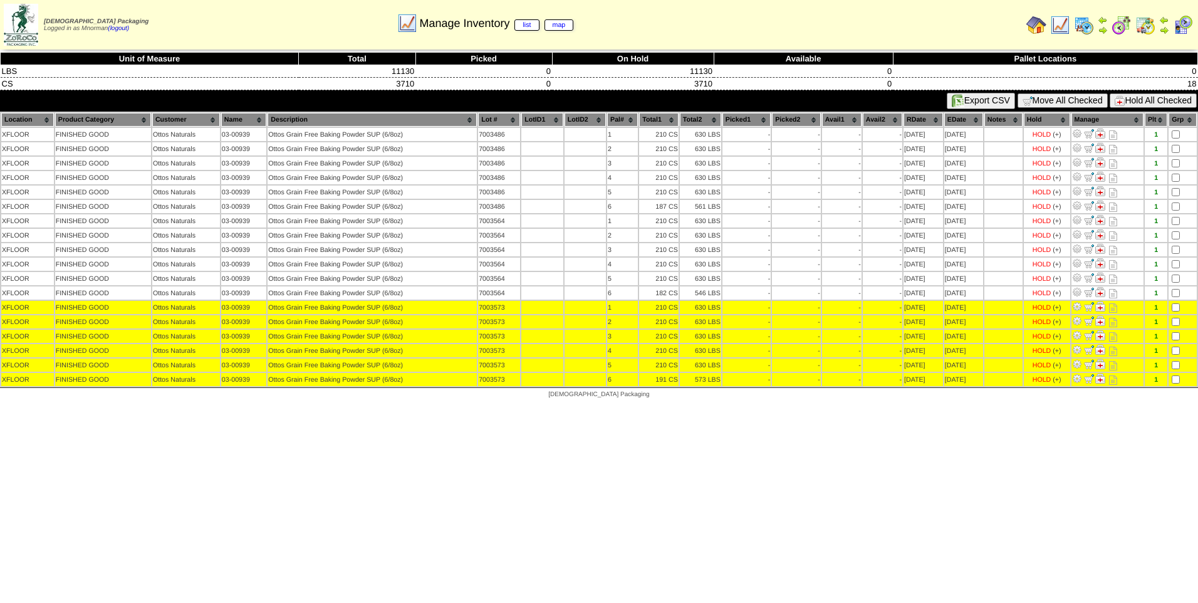
click at [1164, 100] on button "Hold All Checked" at bounding box center [1153, 100] width 87 height 14
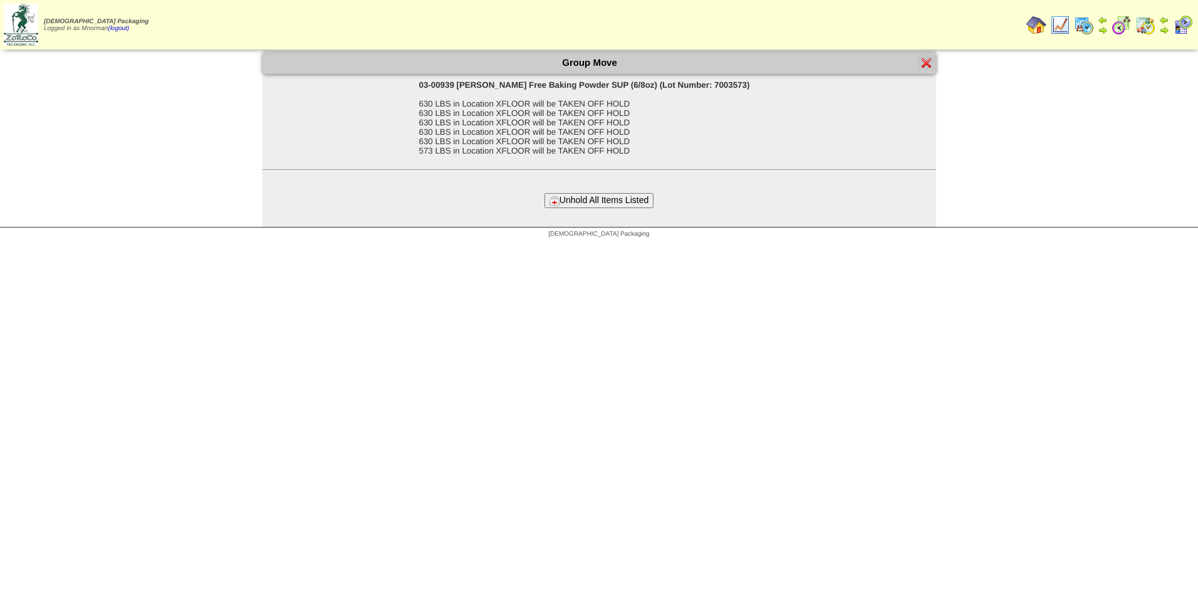
click at [583, 204] on button "Unhold All Items Listed" at bounding box center [599, 200] width 109 height 14
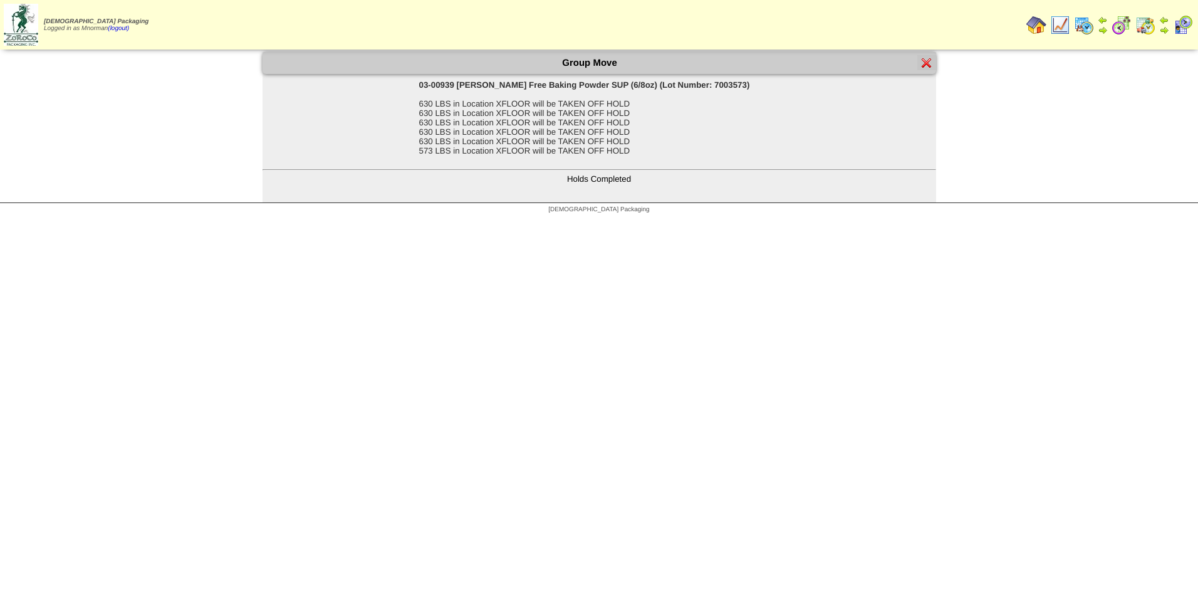
click at [926, 63] on img at bounding box center [927, 63] width 10 height 10
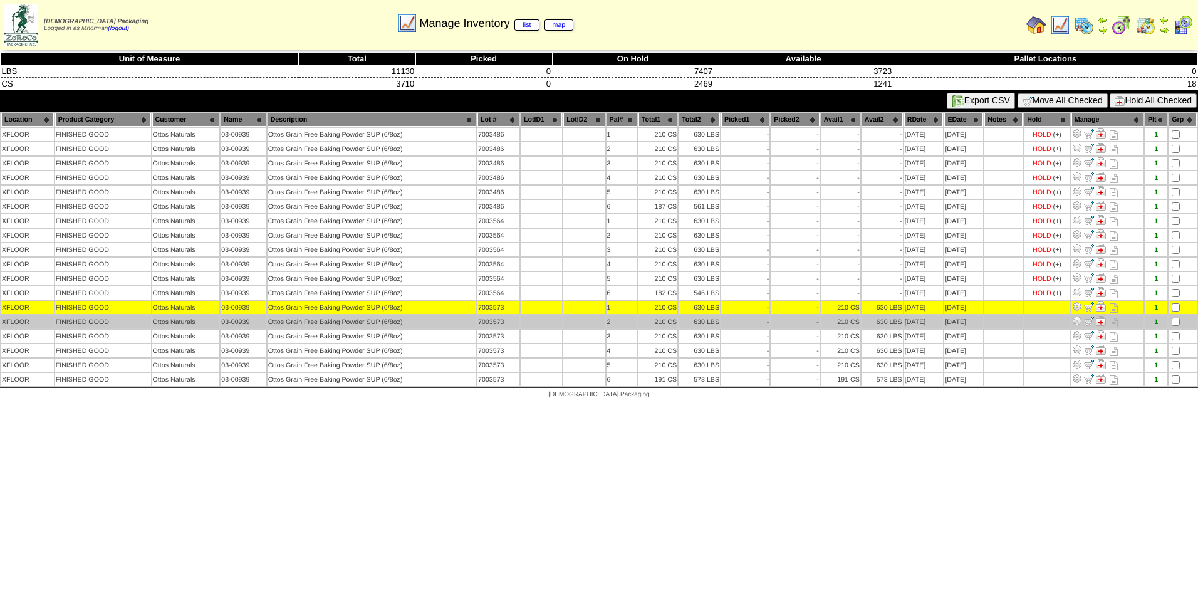
click at [1182, 322] on td at bounding box center [1183, 321] width 28 height 13
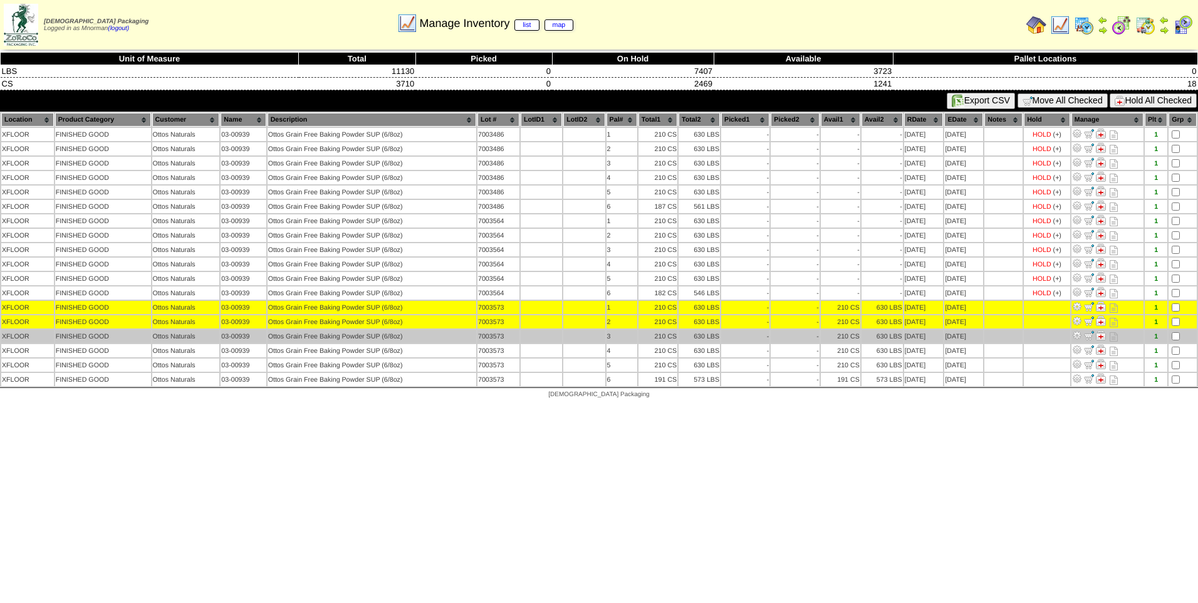
click at [1179, 331] on td at bounding box center [1183, 336] width 28 height 13
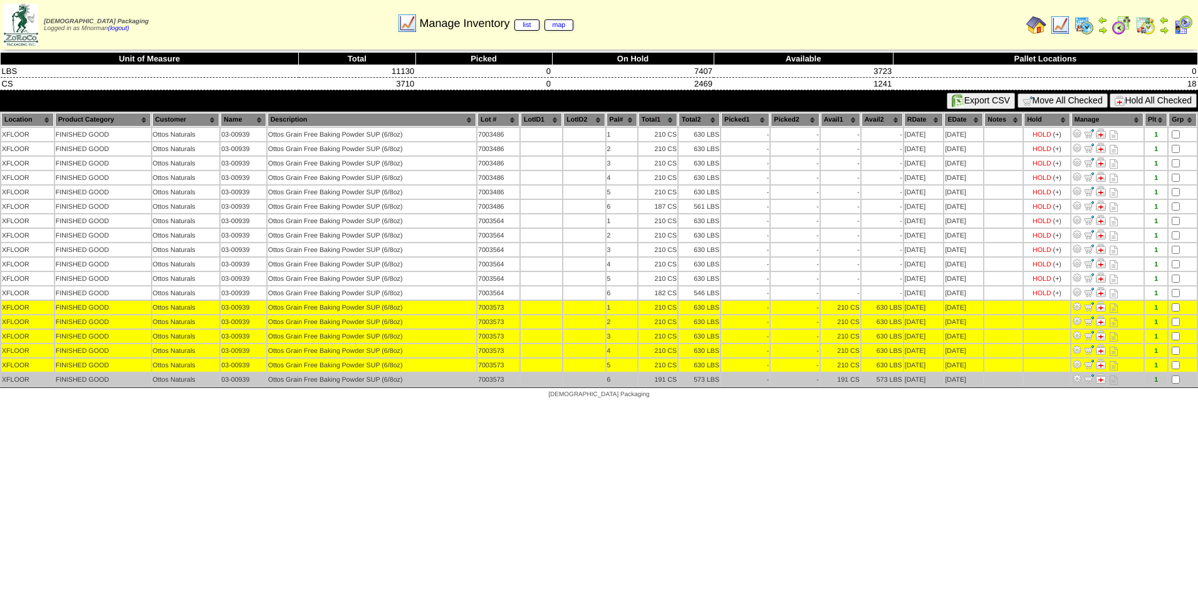
click at [1180, 378] on td at bounding box center [1183, 379] width 28 height 13
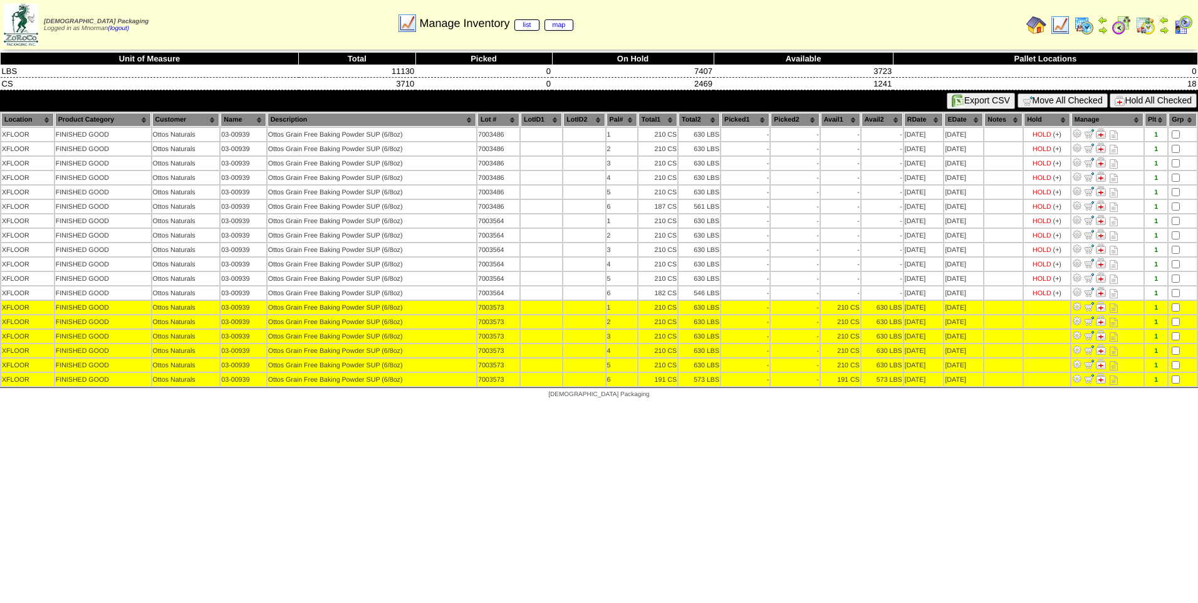
click at [1143, 103] on button "Hold All Checked" at bounding box center [1153, 100] width 87 height 14
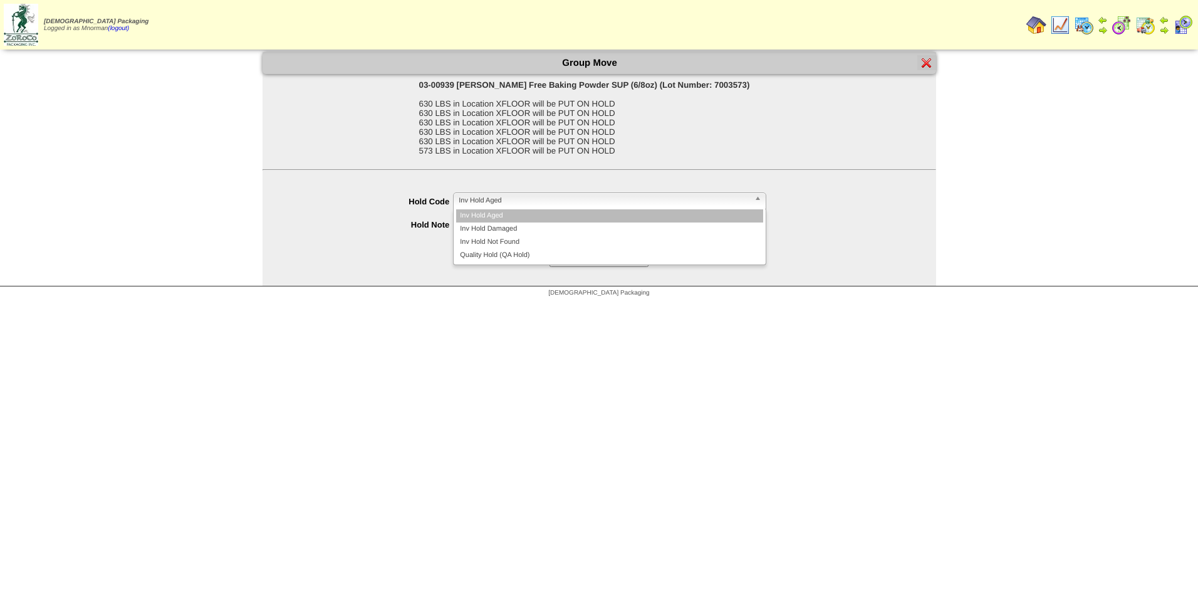
click at [539, 204] on span "Inv Hold Aged" at bounding box center [604, 200] width 291 height 15
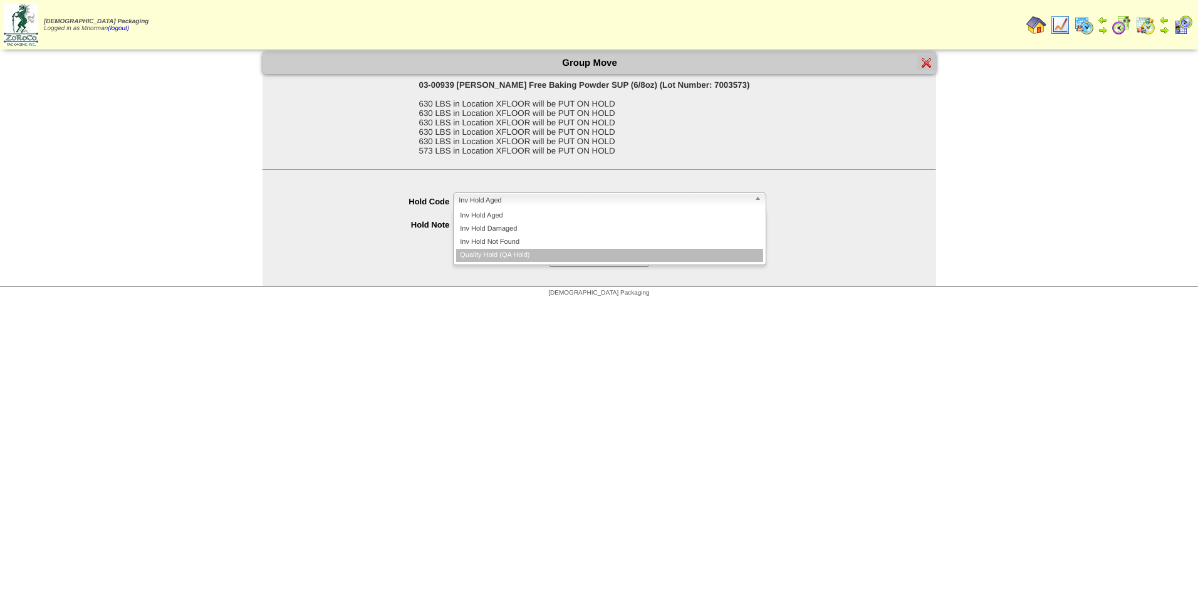
click at [546, 253] on li "Quality Hold (QA Hold)" at bounding box center [609, 255] width 307 height 13
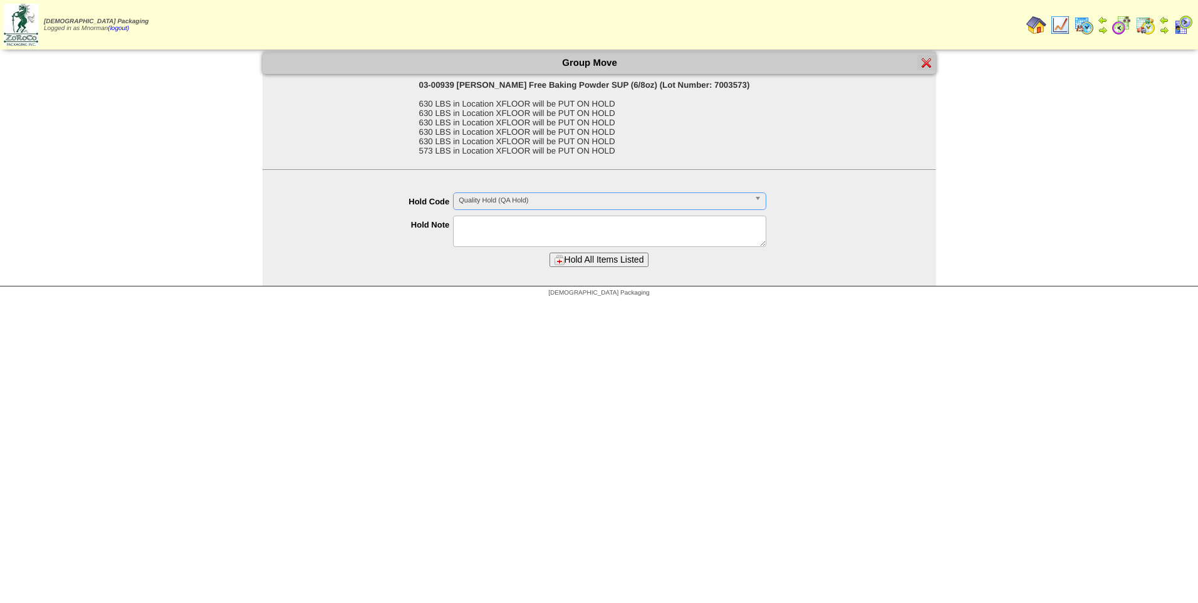
click at [549, 235] on textarea at bounding box center [609, 231] width 313 height 31
paste textarea "**********"
type textarea "**********"
click at [618, 263] on button "Hold All Items Listed" at bounding box center [600, 260] width 100 height 14
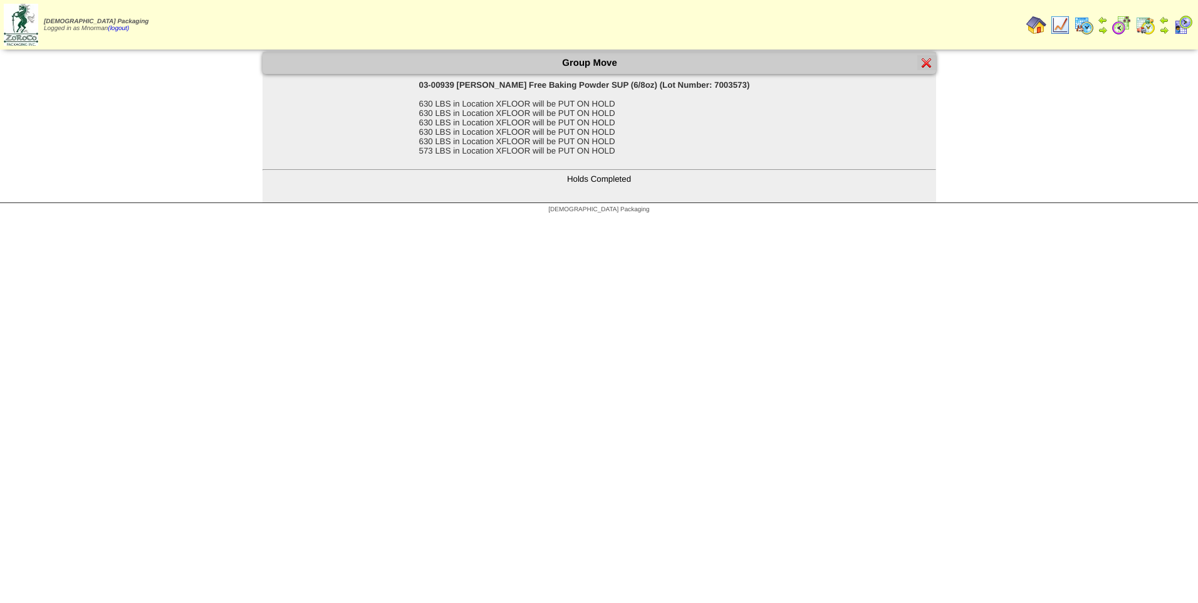
click at [922, 63] on img at bounding box center [927, 63] width 10 height 10
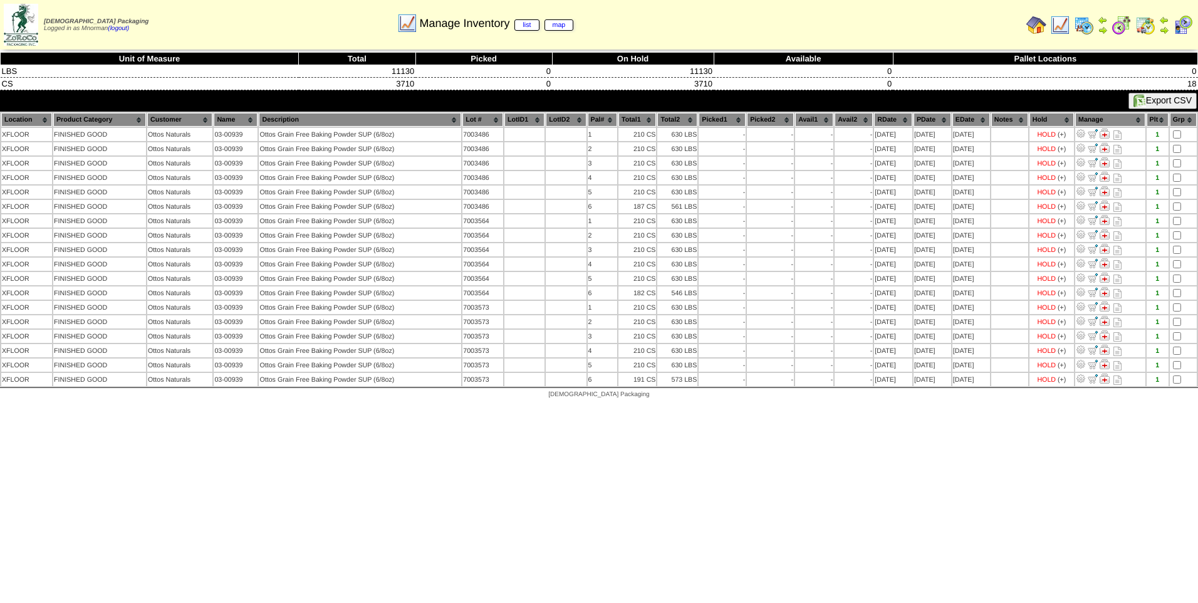
click at [1146, 28] on img at bounding box center [1145, 25] width 20 height 20
